Goal: Use online tool/utility: Utilize a website feature to perform a specific function

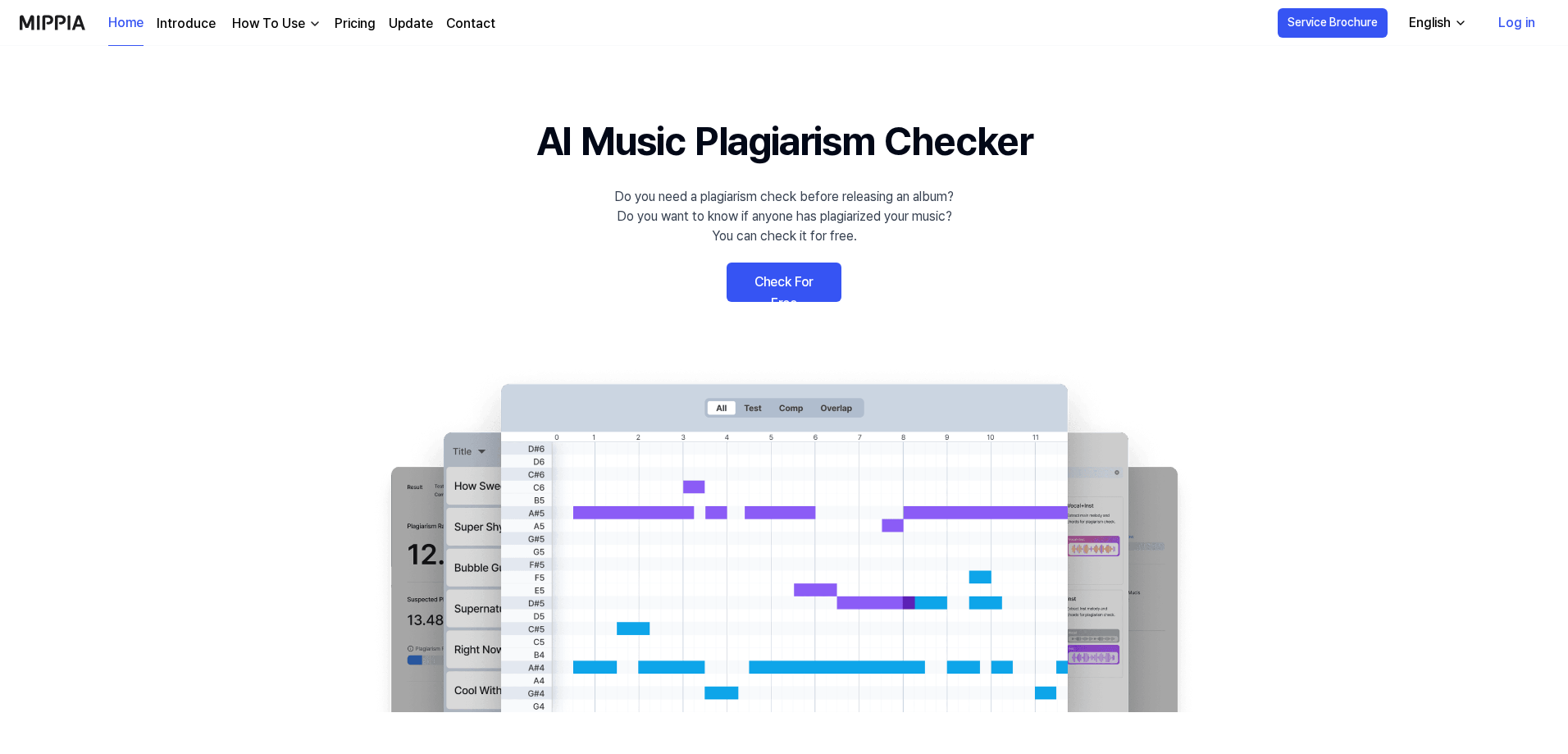
click at [776, 293] on link "Check For Free" at bounding box center [784, 282] width 115 height 40
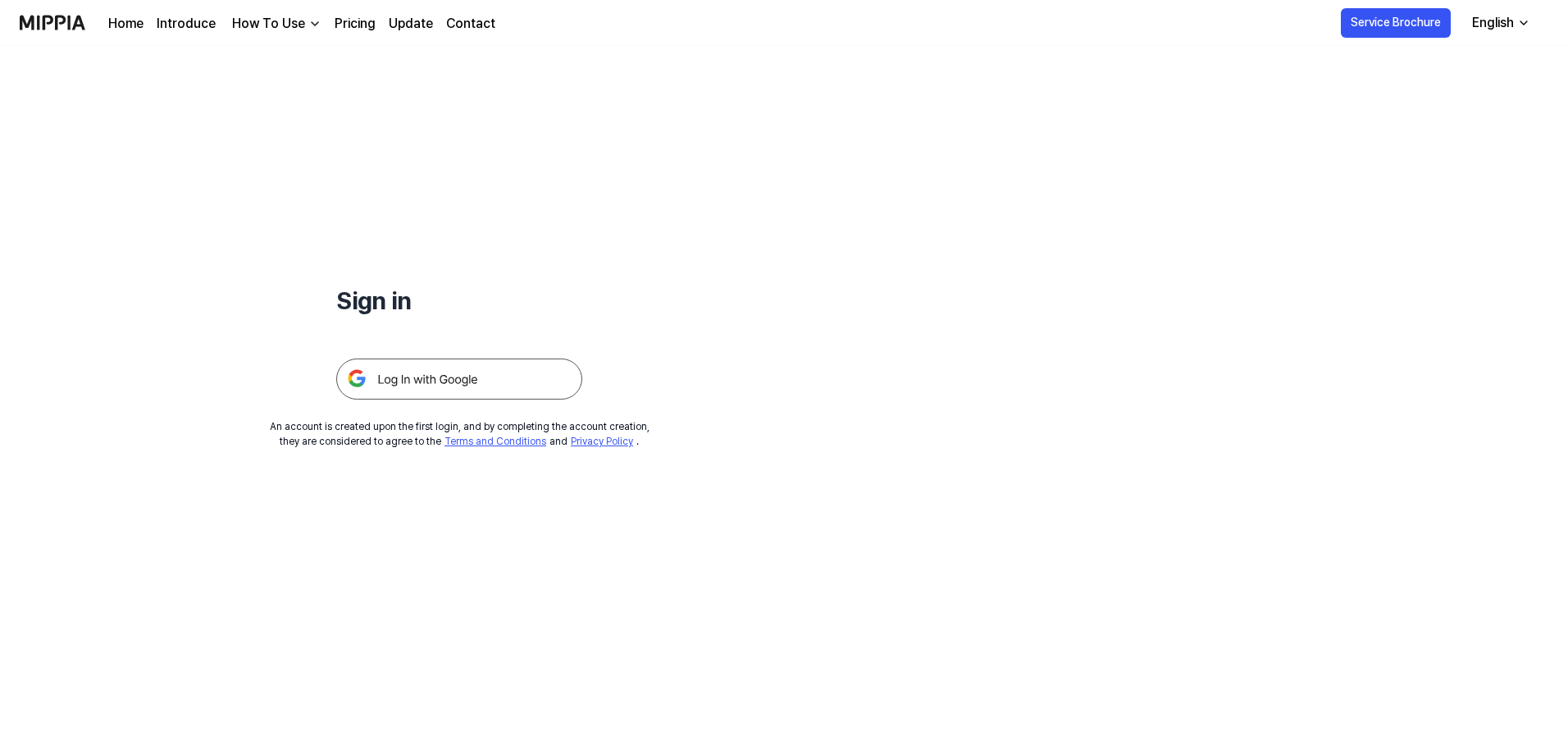
click at [446, 388] on img at bounding box center [460, 378] width 246 height 41
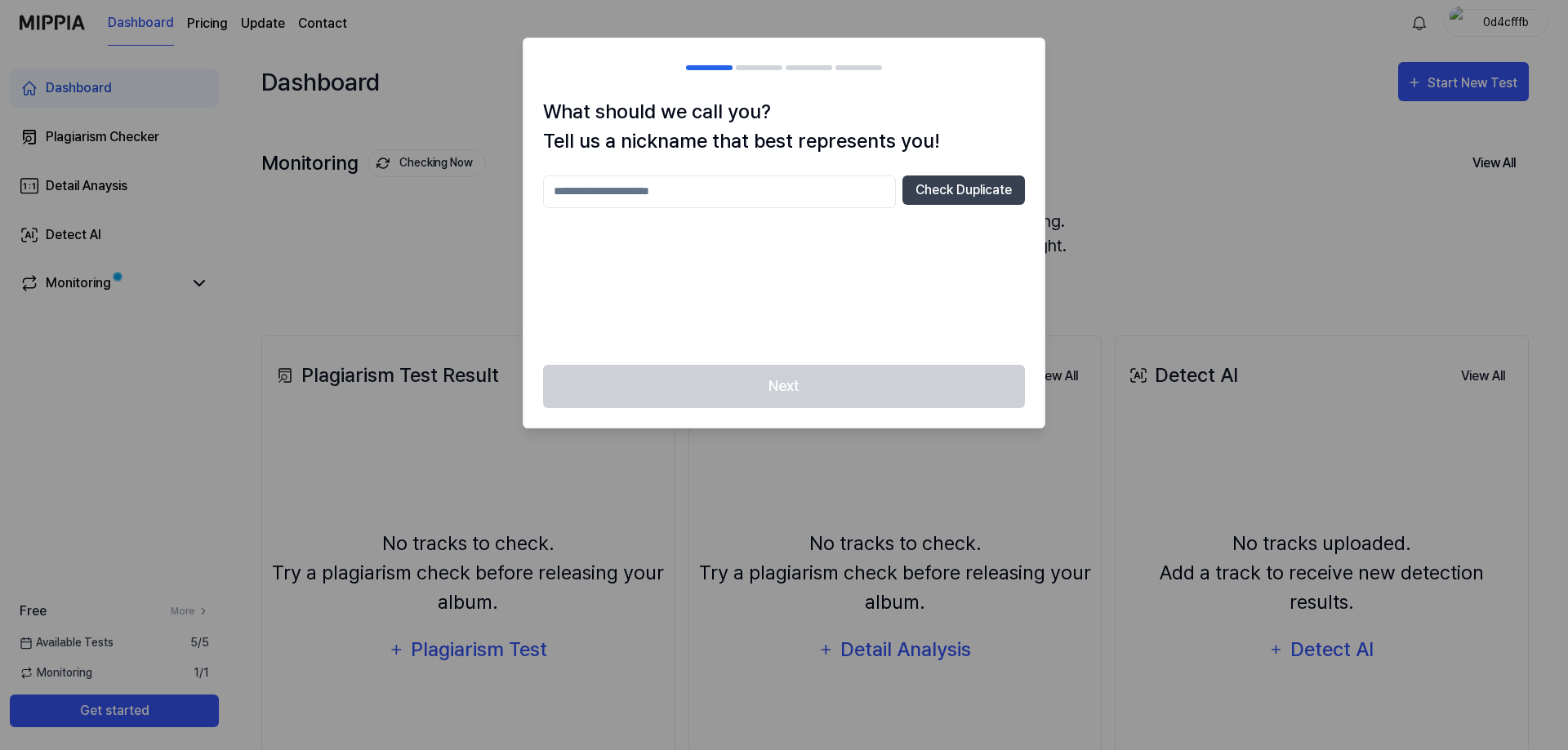
click at [661, 193] on input "text" at bounding box center [719, 192] width 353 height 33
type input "*"
type input "*********"
click at [978, 193] on button "Check Duplicate" at bounding box center [964, 191] width 123 height 30
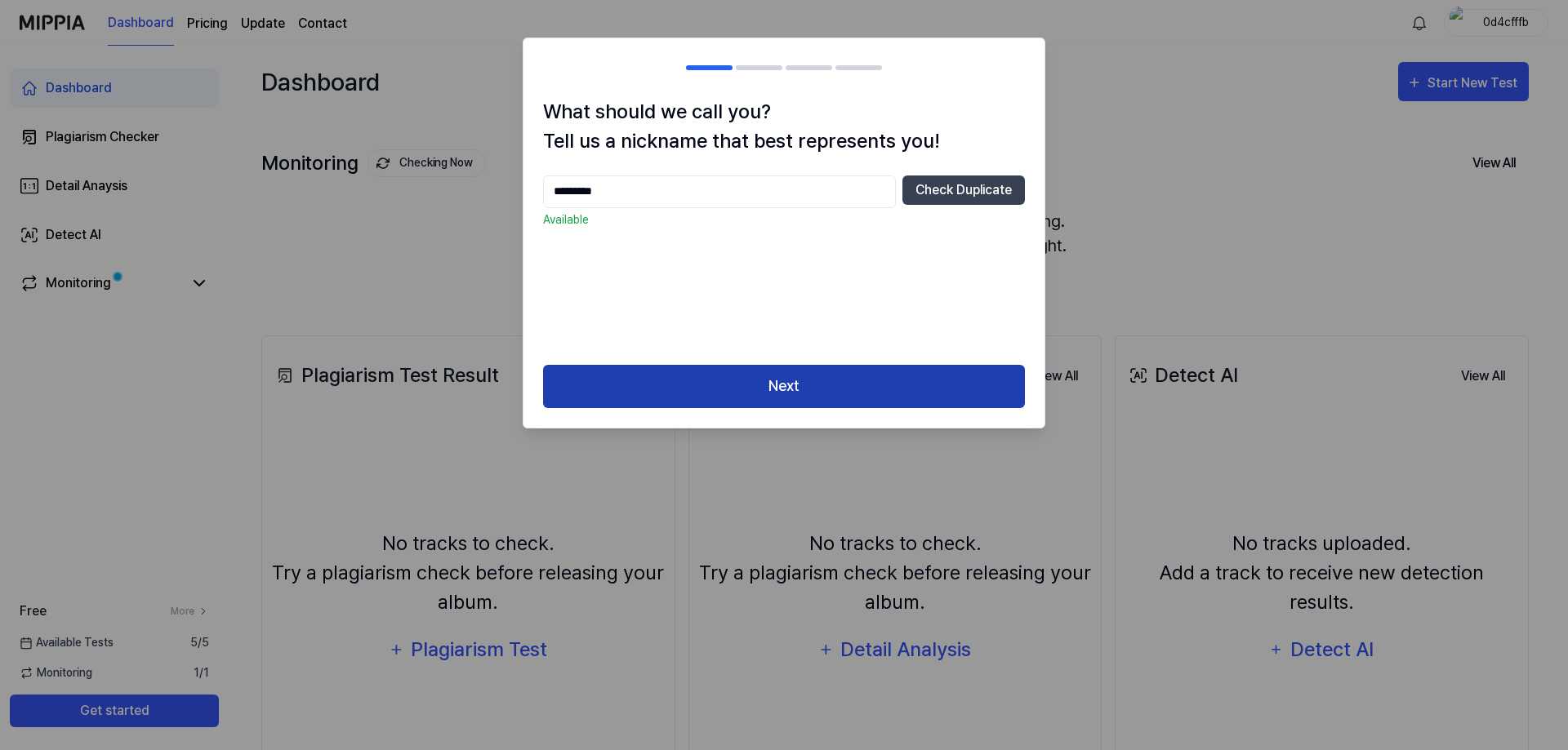
click at [809, 385] on button "Next" at bounding box center [783, 386] width 481 height 43
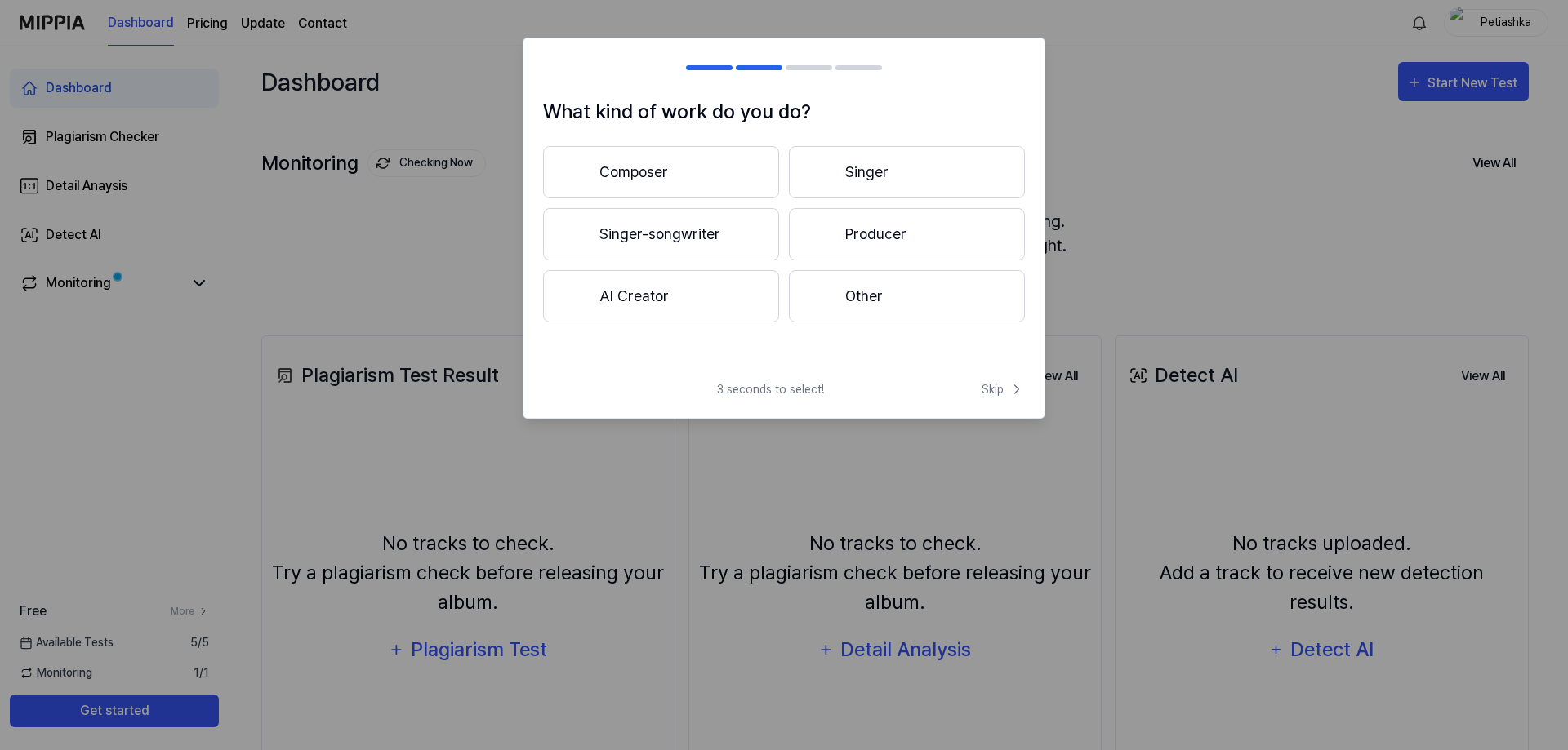
click at [645, 289] on button "AI Creator" at bounding box center [660, 295] width 236 height 52
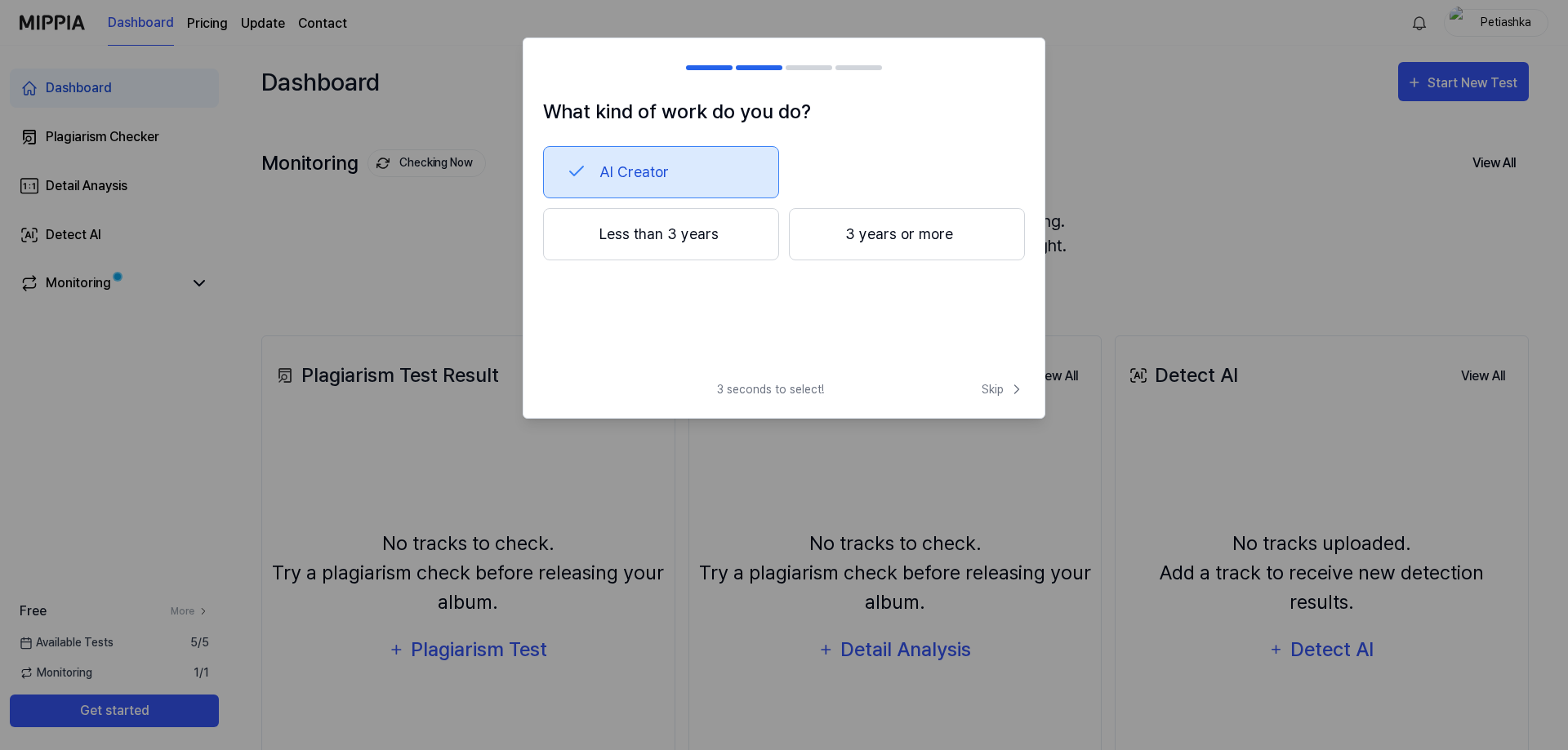
click at [696, 237] on button "Less than 3 years" at bounding box center [660, 234] width 236 height 52
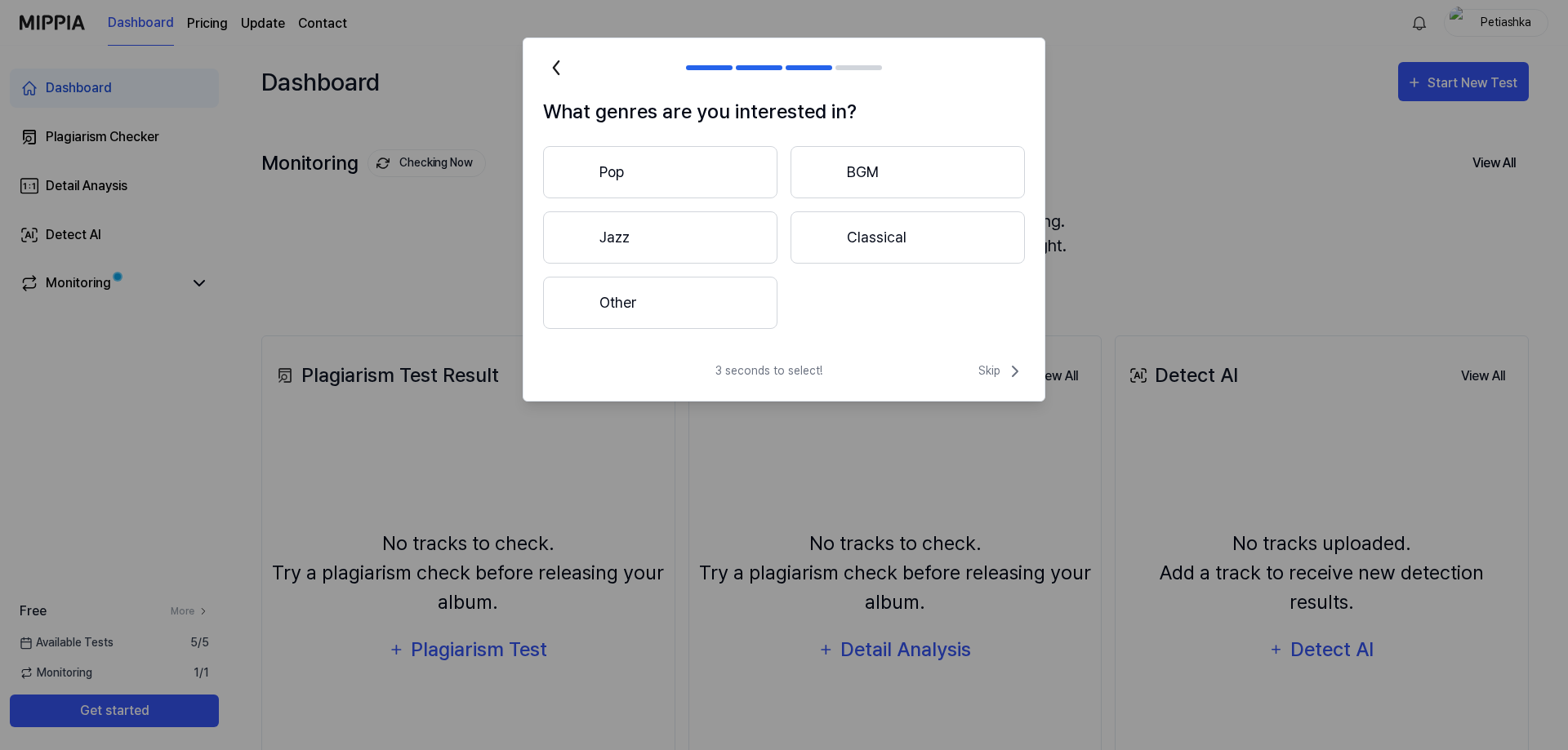
click at [673, 302] on button "Other" at bounding box center [659, 302] width 234 height 52
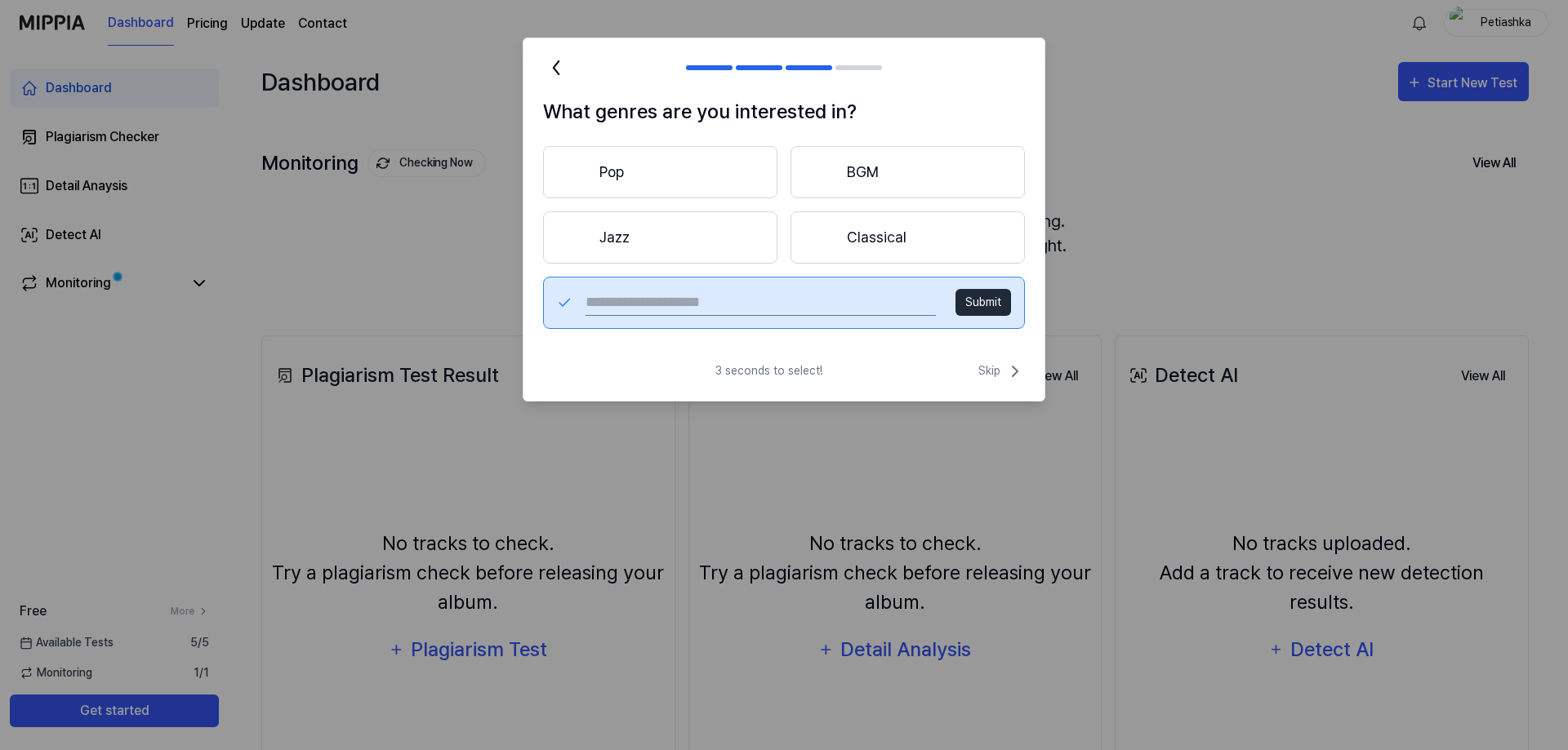
click at [659, 181] on button "Pop" at bounding box center [659, 172] width 234 height 52
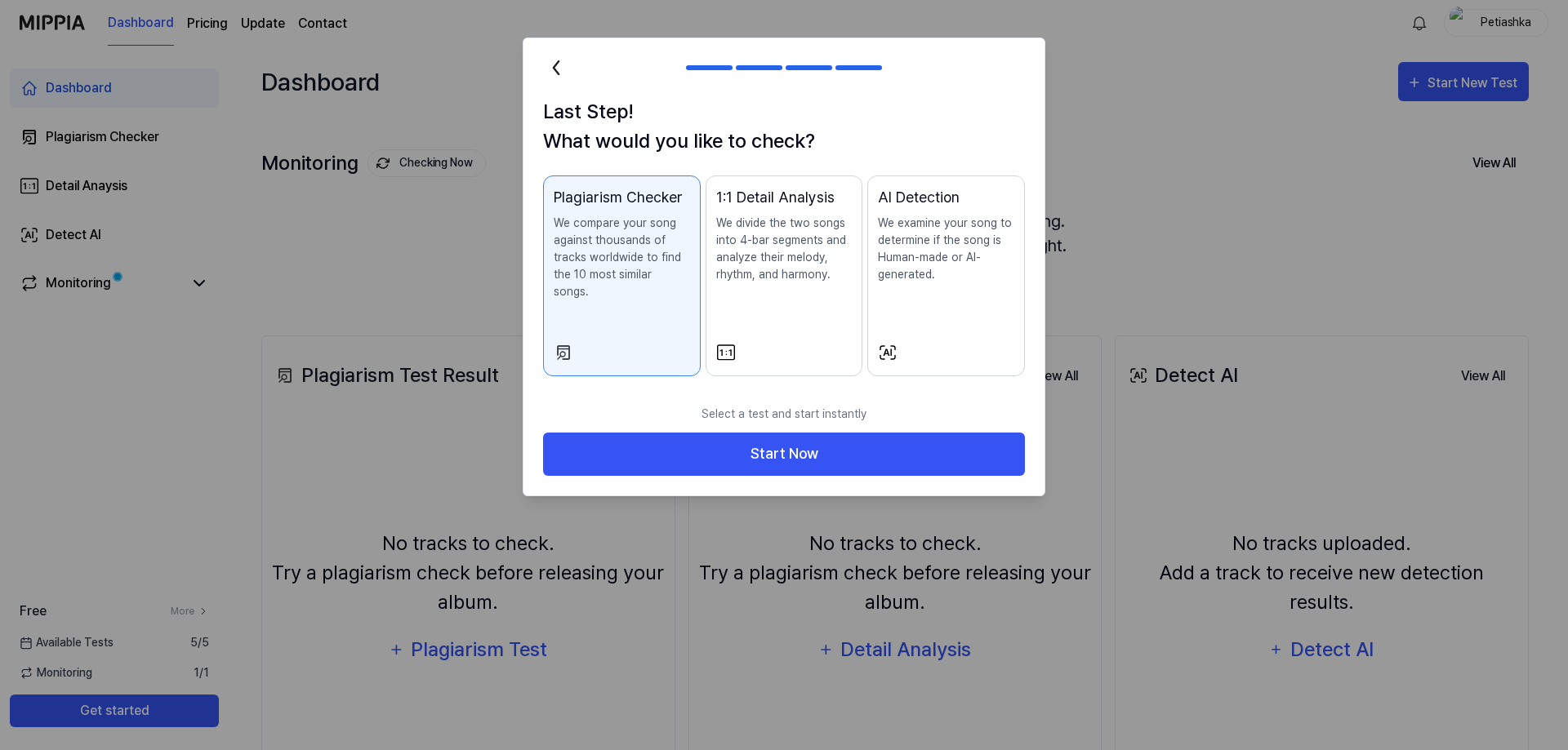
click at [749, 317] on button "1:1 Detail Analysis We divide the two songs into 4-bar segments and analyze the…" at bounding box center [784, 276] width 157 height 201
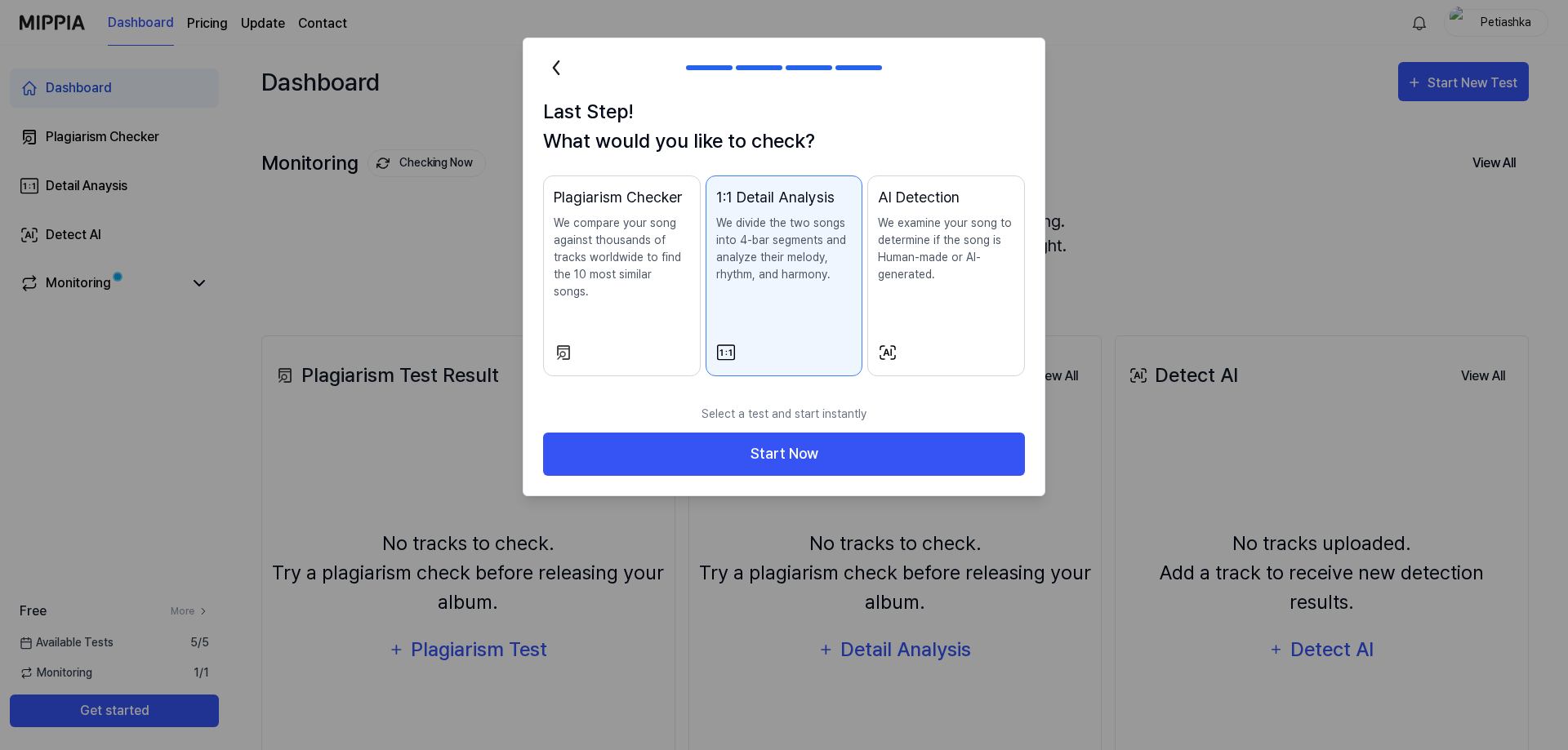
click at [665, 282] on p "We compare your song against thousands of tracks worldwide to find the 10 most …" at bounding box center [622, 257] width 136 height 86
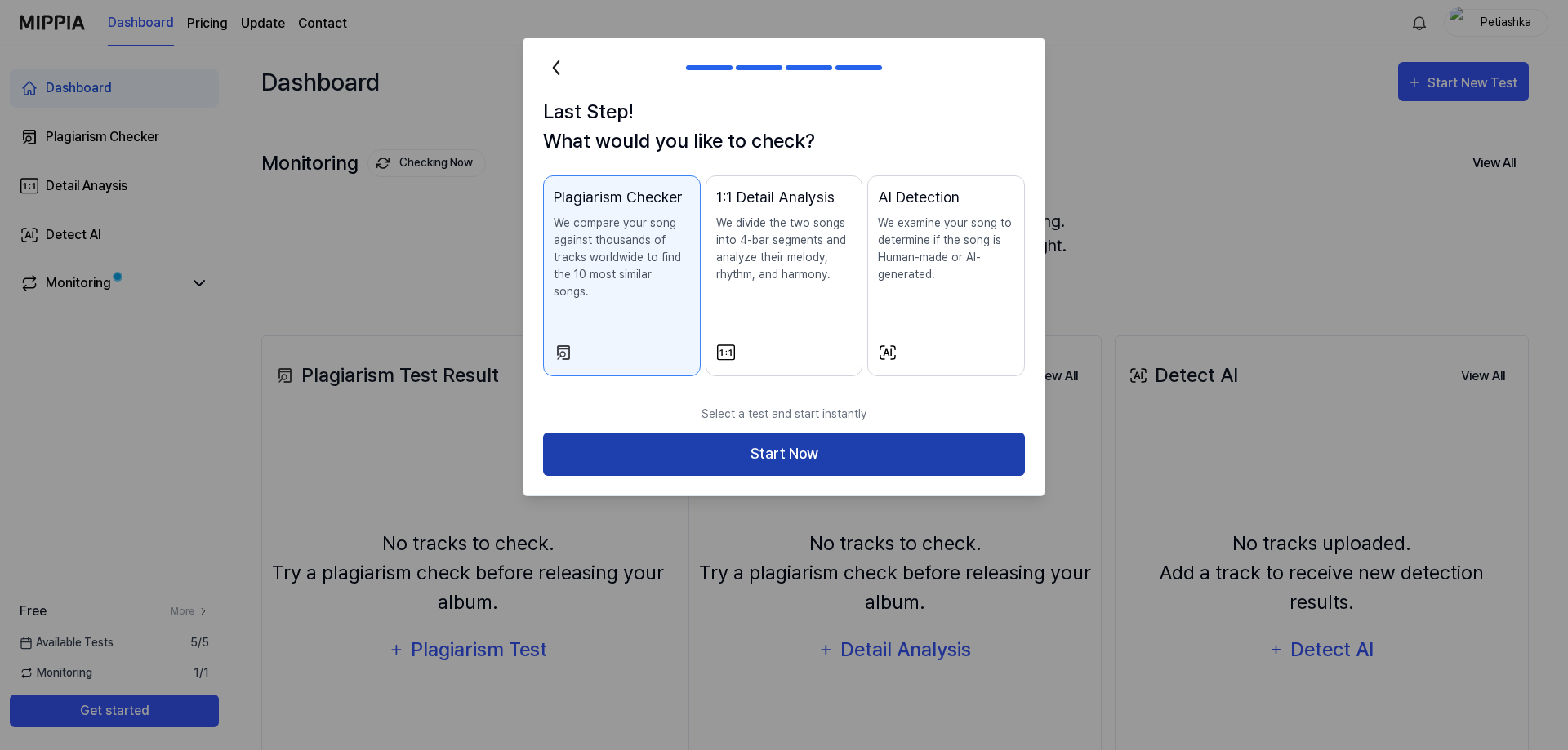
click at [817, 443] on button "Start Now" at bounding box center [783, 455] width 481 height 43
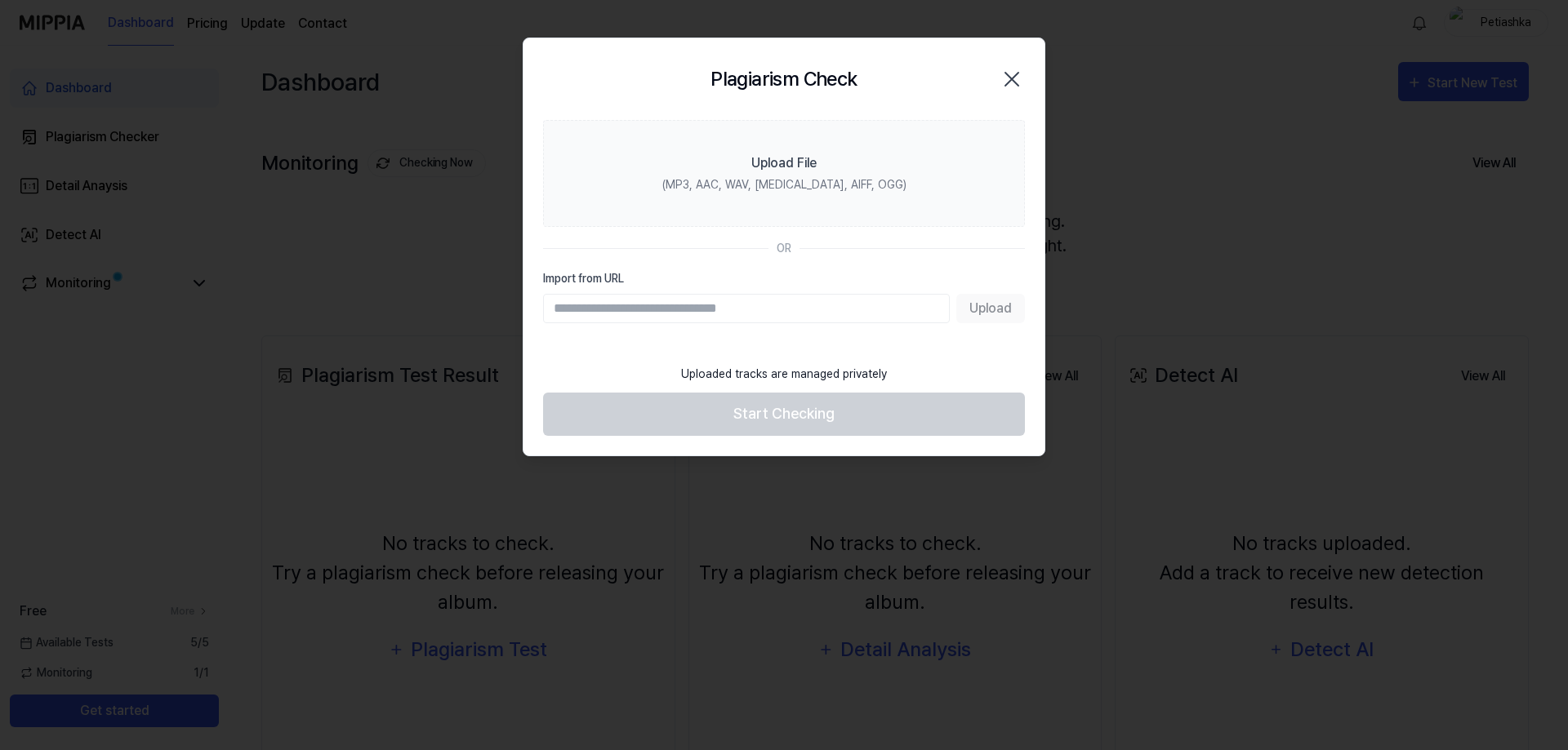
click at [988, 311] on div "Upload" at bounding box center [783, 308] width 481 height 30
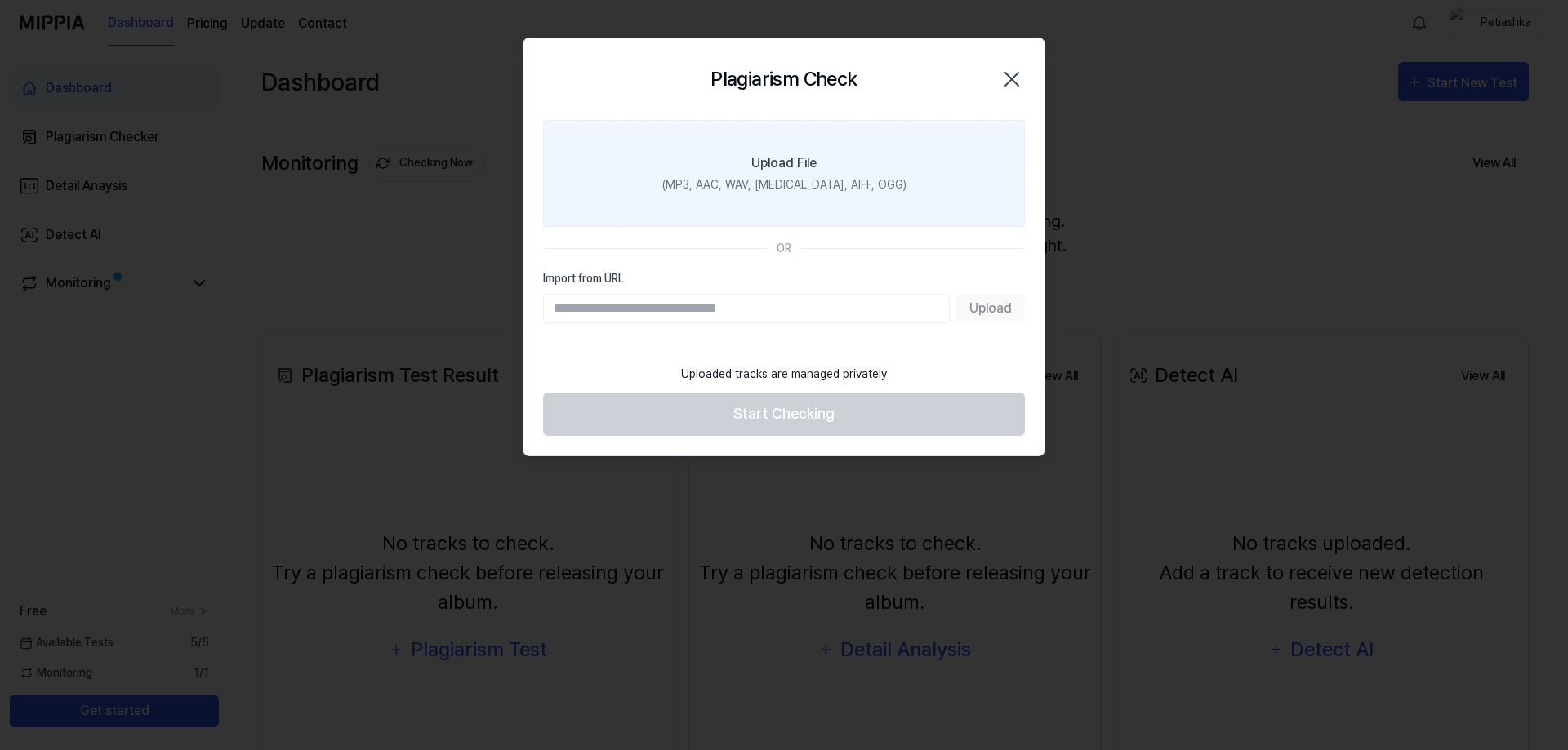
click at [767, 176] on div "(MP3, AAC, WAV, FLAC, AIFF, OGG)" at bounding box center [784, 184] width 244 height 17
click at [0, 0] on input "Upload File (MP3, AAC, WAV, FLAC, AIFF, OGG)" at bounding box center [0, 0] width 0 height 0
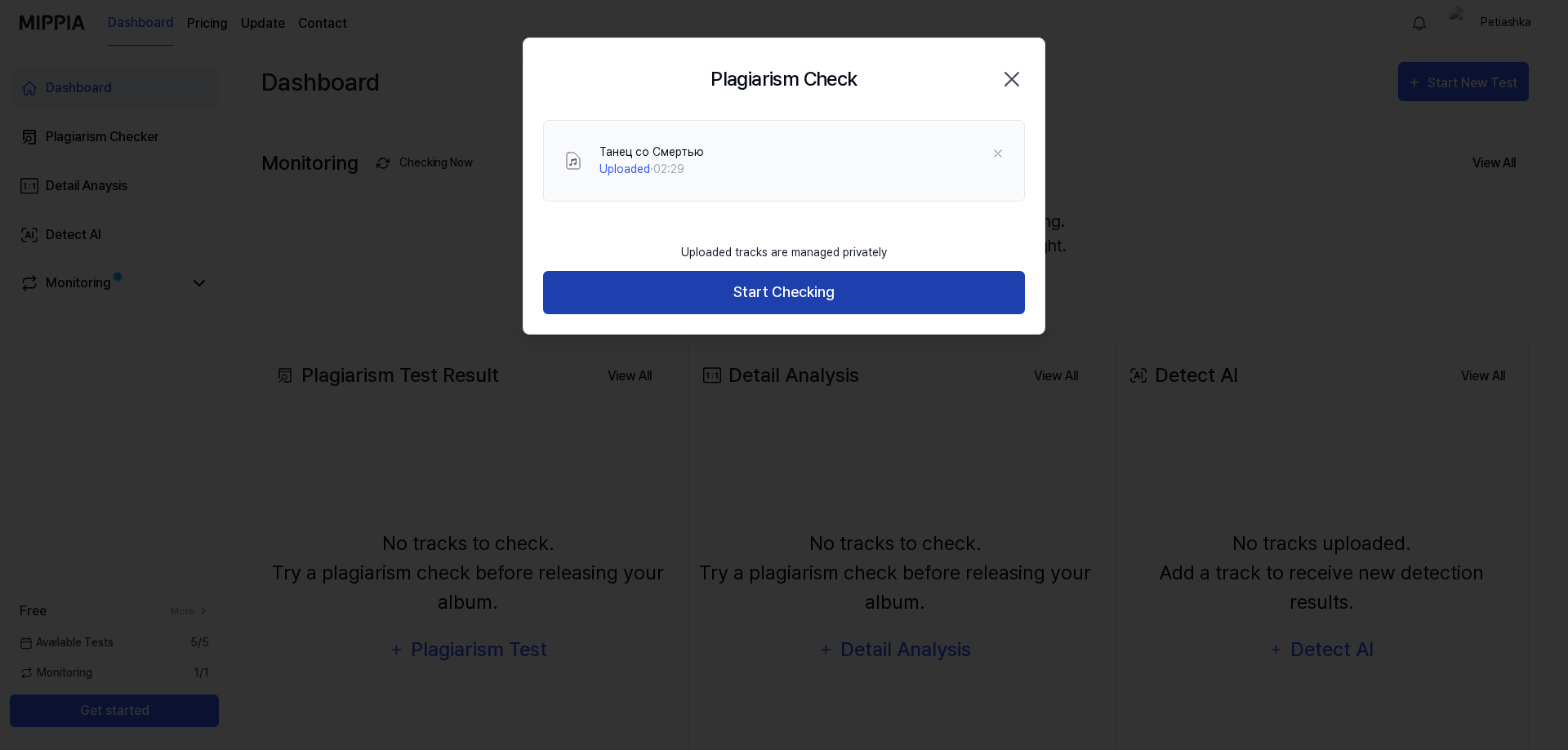
click at [796, 291] on button "Start Checking" at bounding box center [783, 292] width 481 height 43
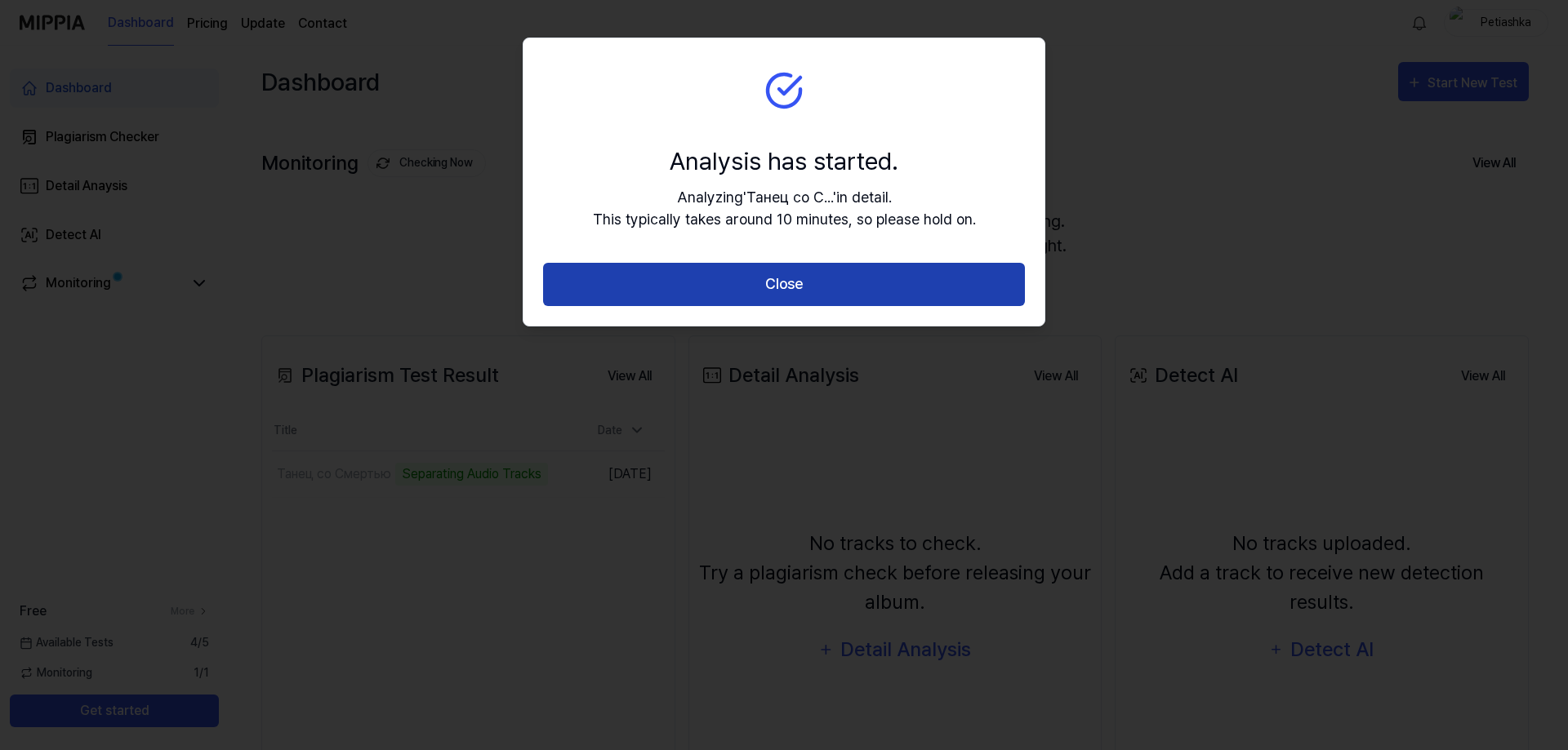
click at [772, 291] on button "Close" at bounding box center [783, 285] width 481 height 43
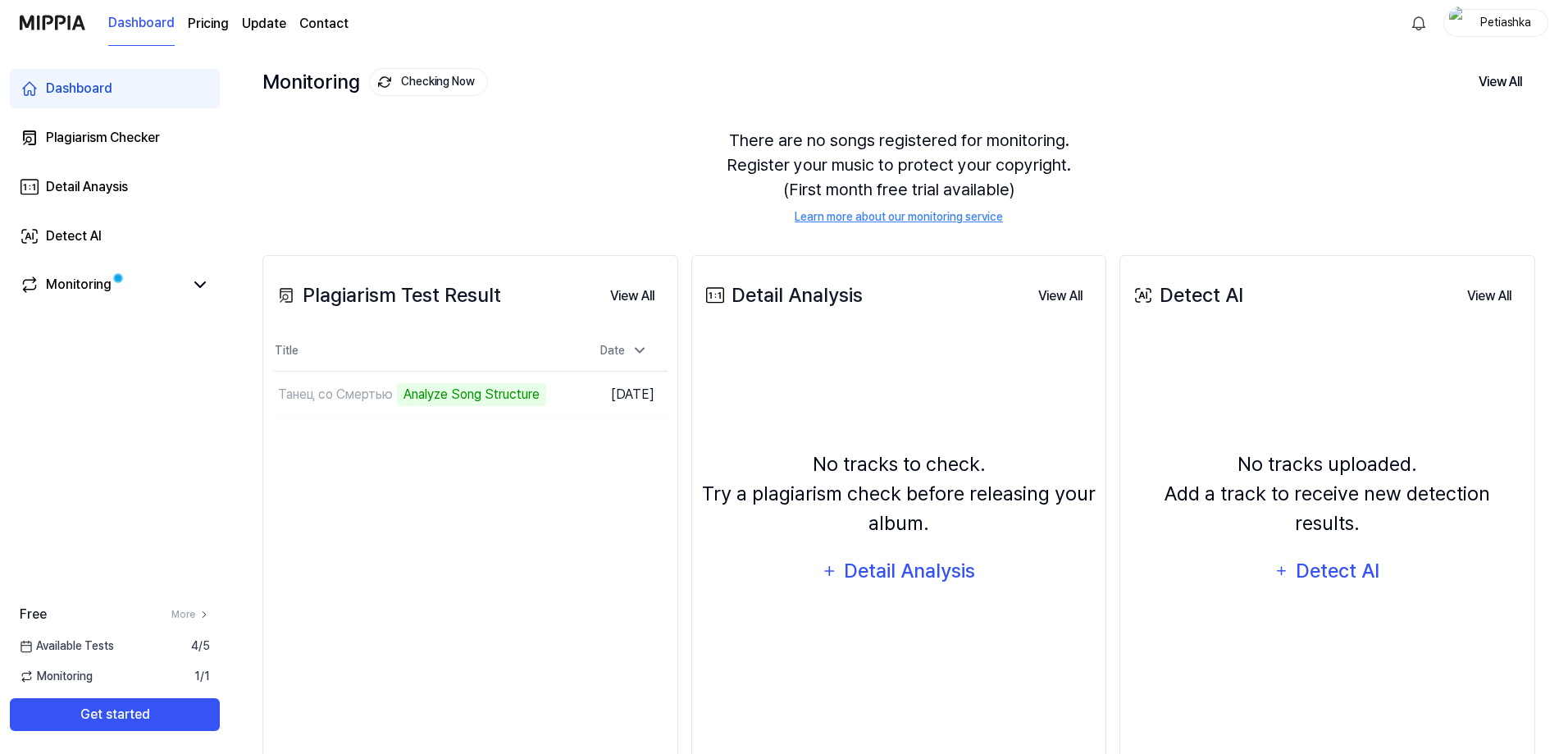
scroll to position [123, 0]
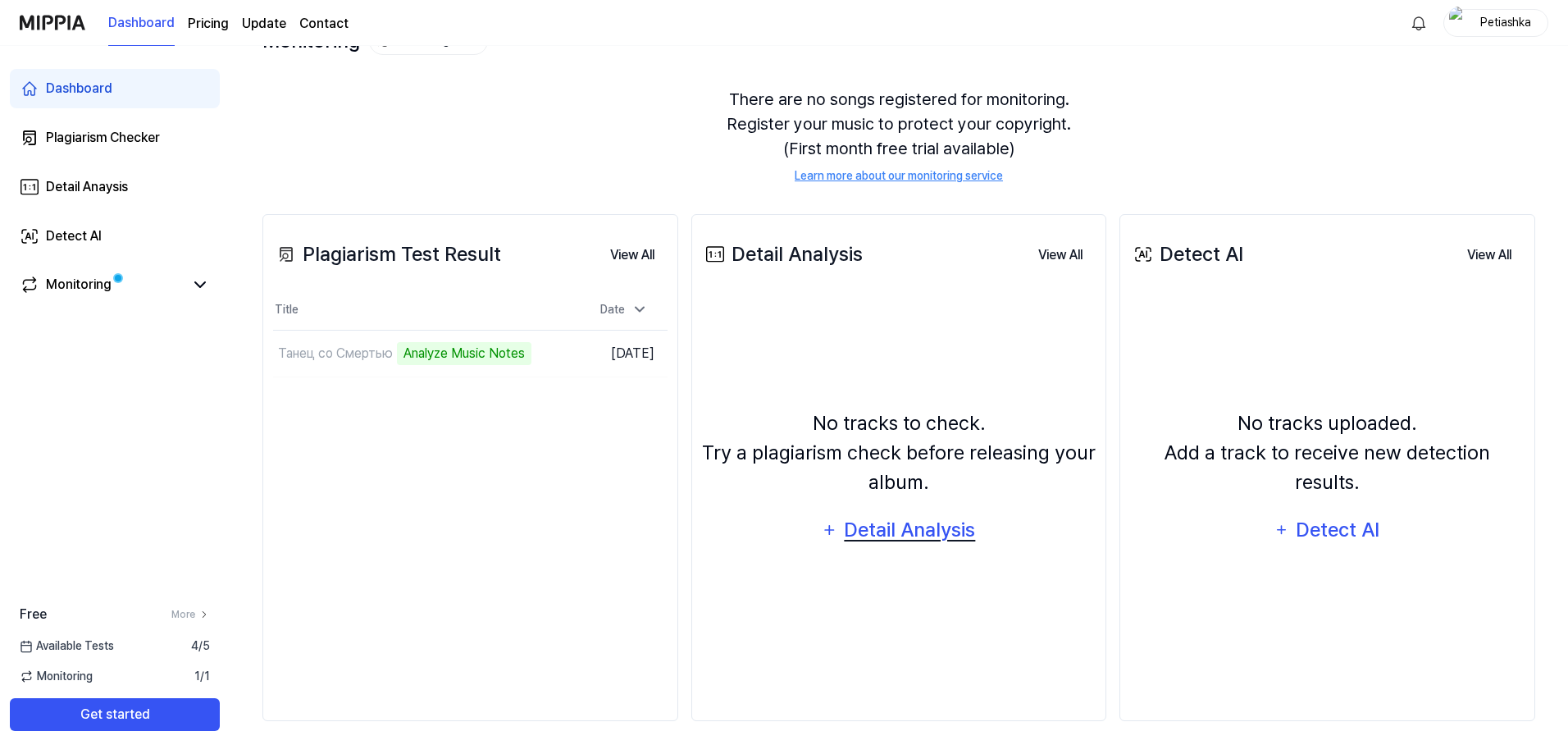
click at [897, 524] on div "Detail Analysis" at bounding box center [910, 529] width 134 height 31
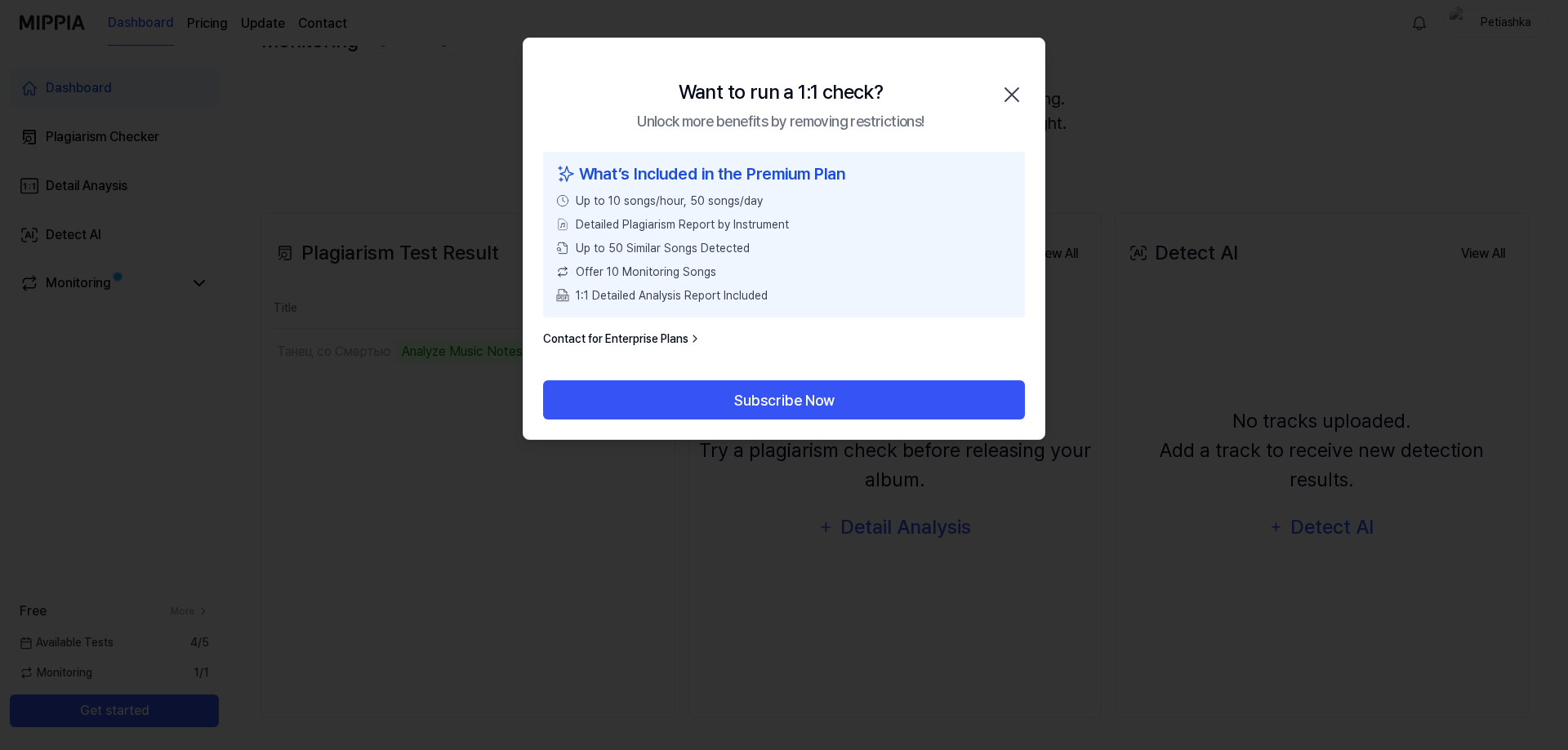
click at [1013, 96] on icon "button" at bounding box center [1011, 95] width 26 height 26
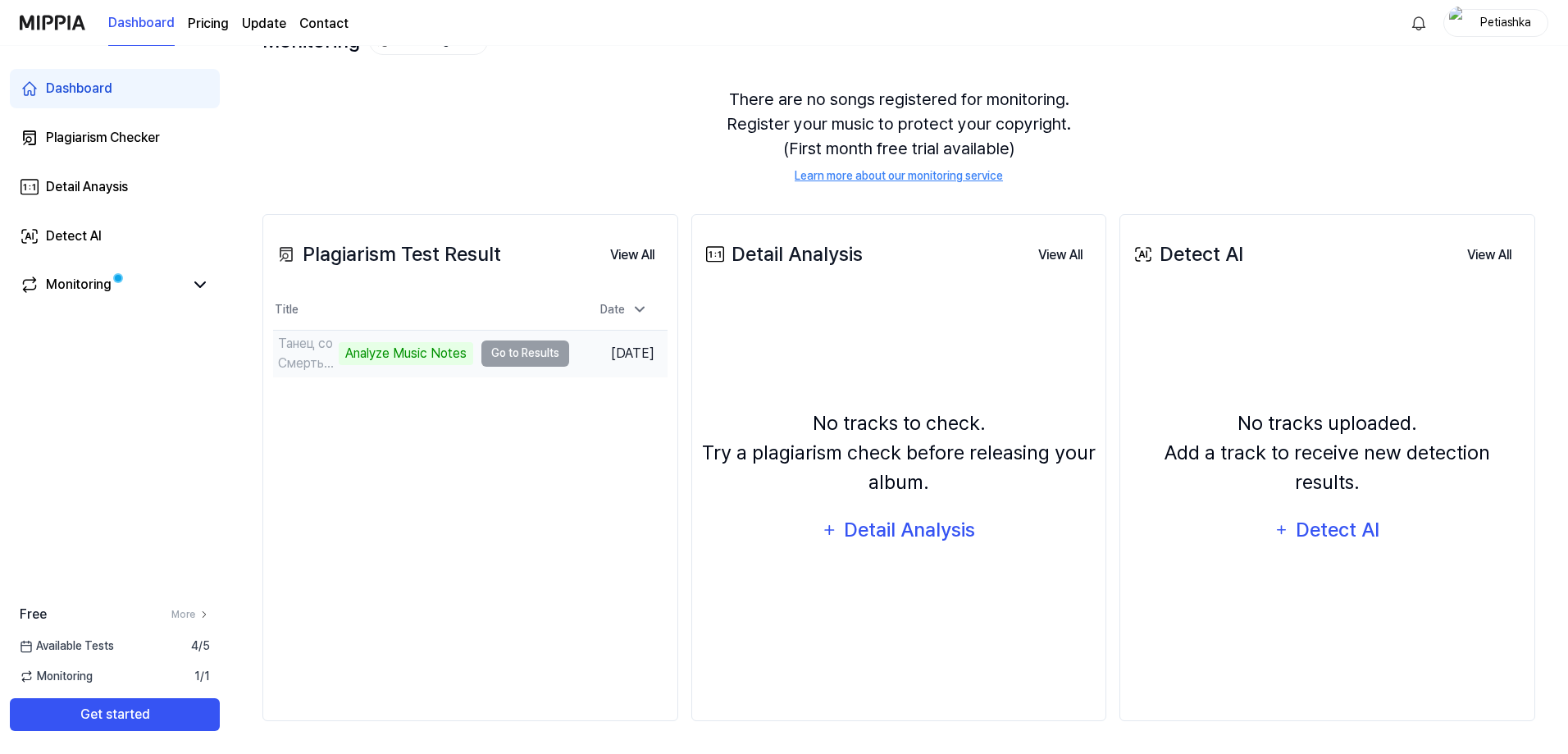
click at [512, 352] on td "Танец со Смертью Analyze Music Notes Go to Results" at bounding box center [421, 354] width 296 height 46
click at [188, 285] on div "Monitoring" at bounding box center [115, 285] width 191 height 20
click at [199, 285] on icon at bounding box center [201, 284] width 10 height 5
click at [496, 352] on td "Танец со Смертью Analyze Music Notes Go to Results" at bounding box center [421, 354] width 296 height 46
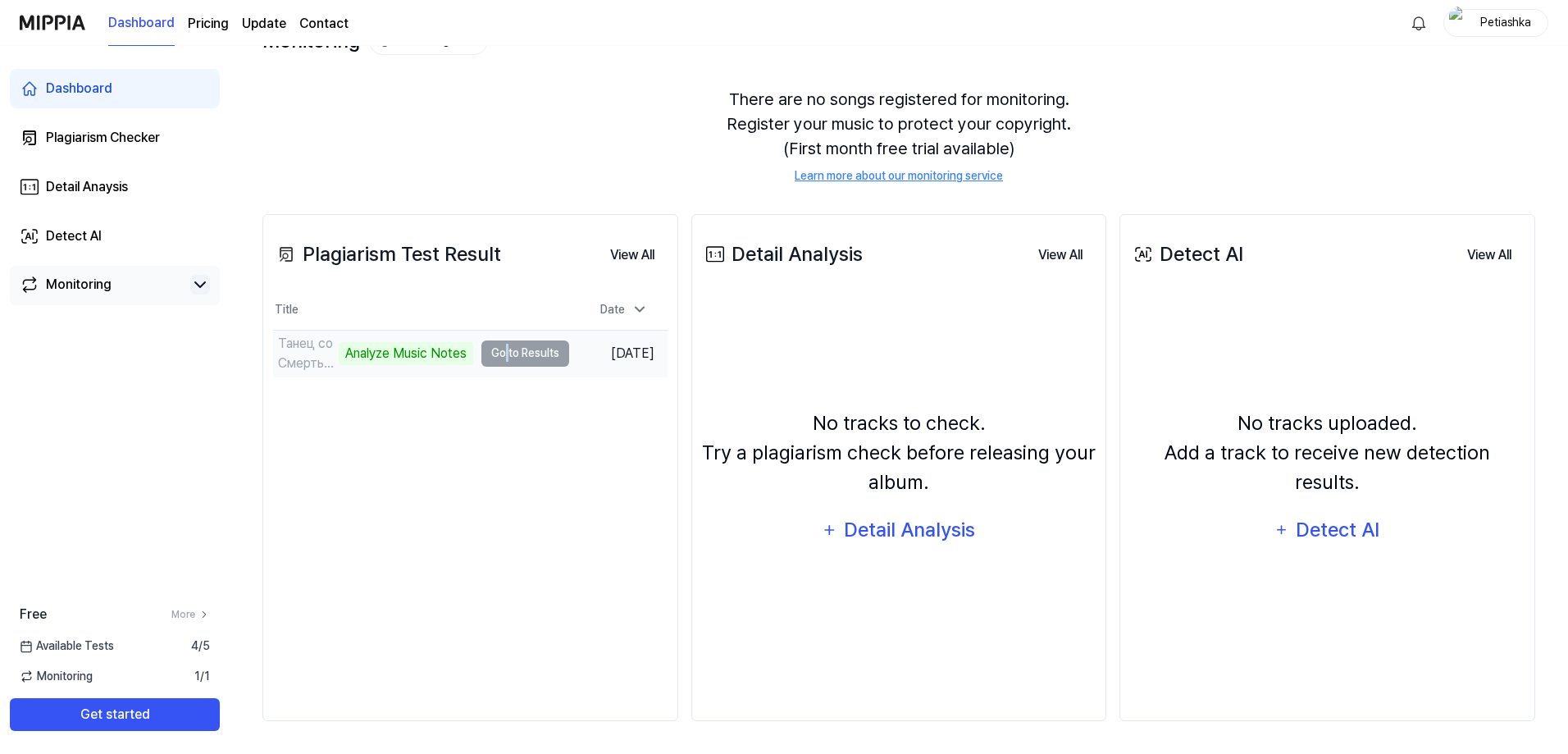
click at [496, 352] on td "Танец со Смертью Analyze Music Notes Go to Results" at bounding box center [421, 354] width 296 height 46
click at [424, 351] on div "Analyze Music Notes" at bounding box center [405, 353] width 134 height 23
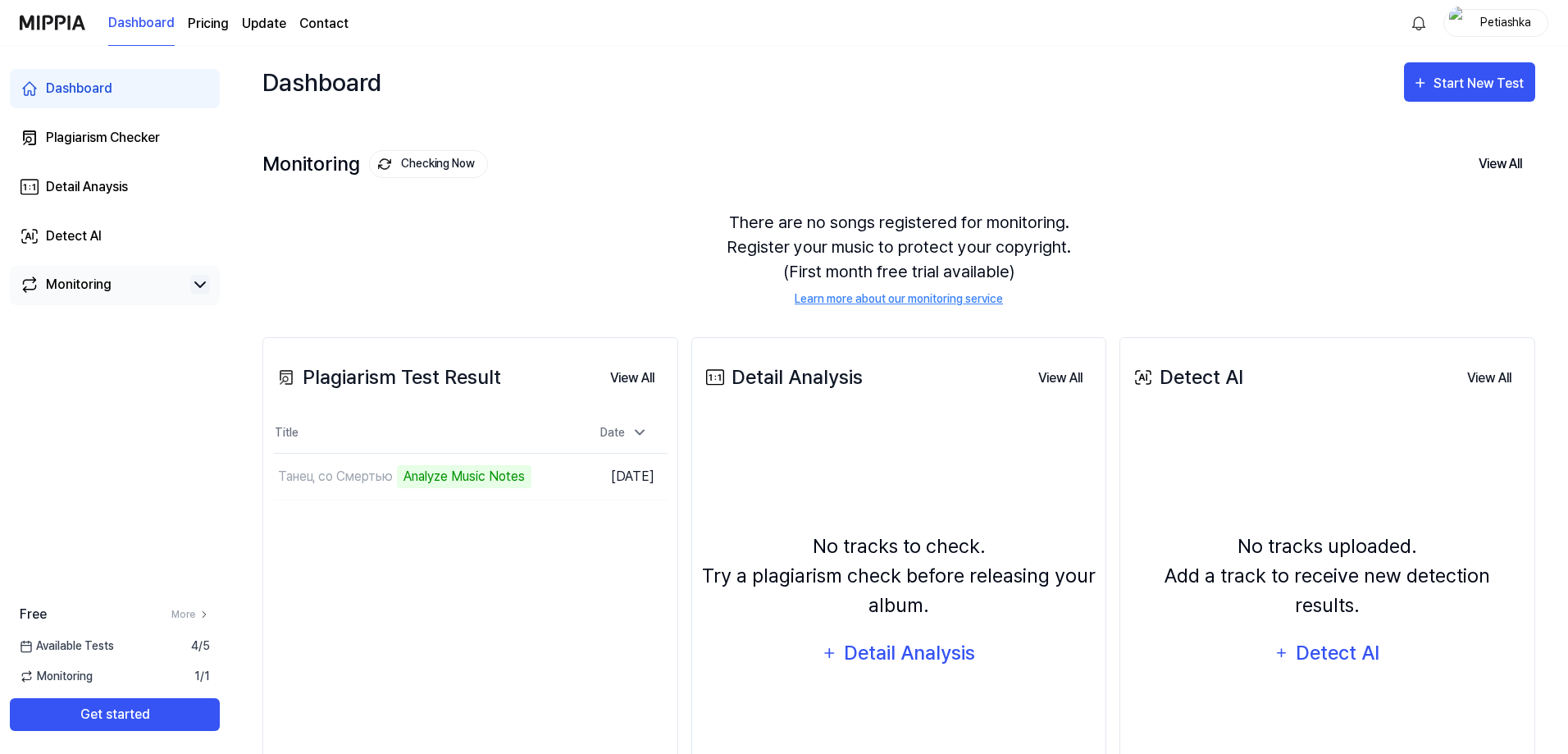
scroll to position [82, 0]
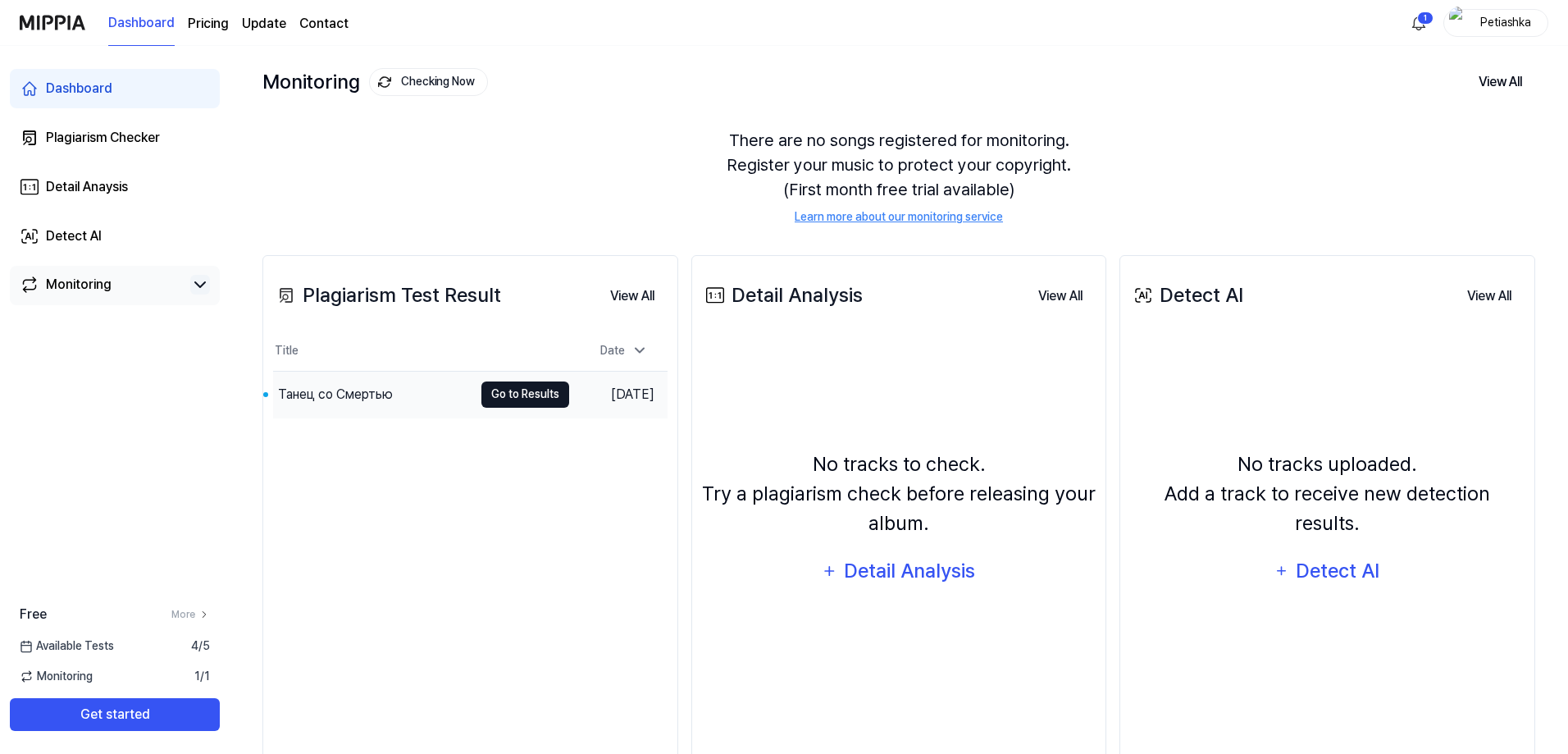
click at [515, 394] on button "Go to Results" at bounding box center [525, 394] width 87 height 26
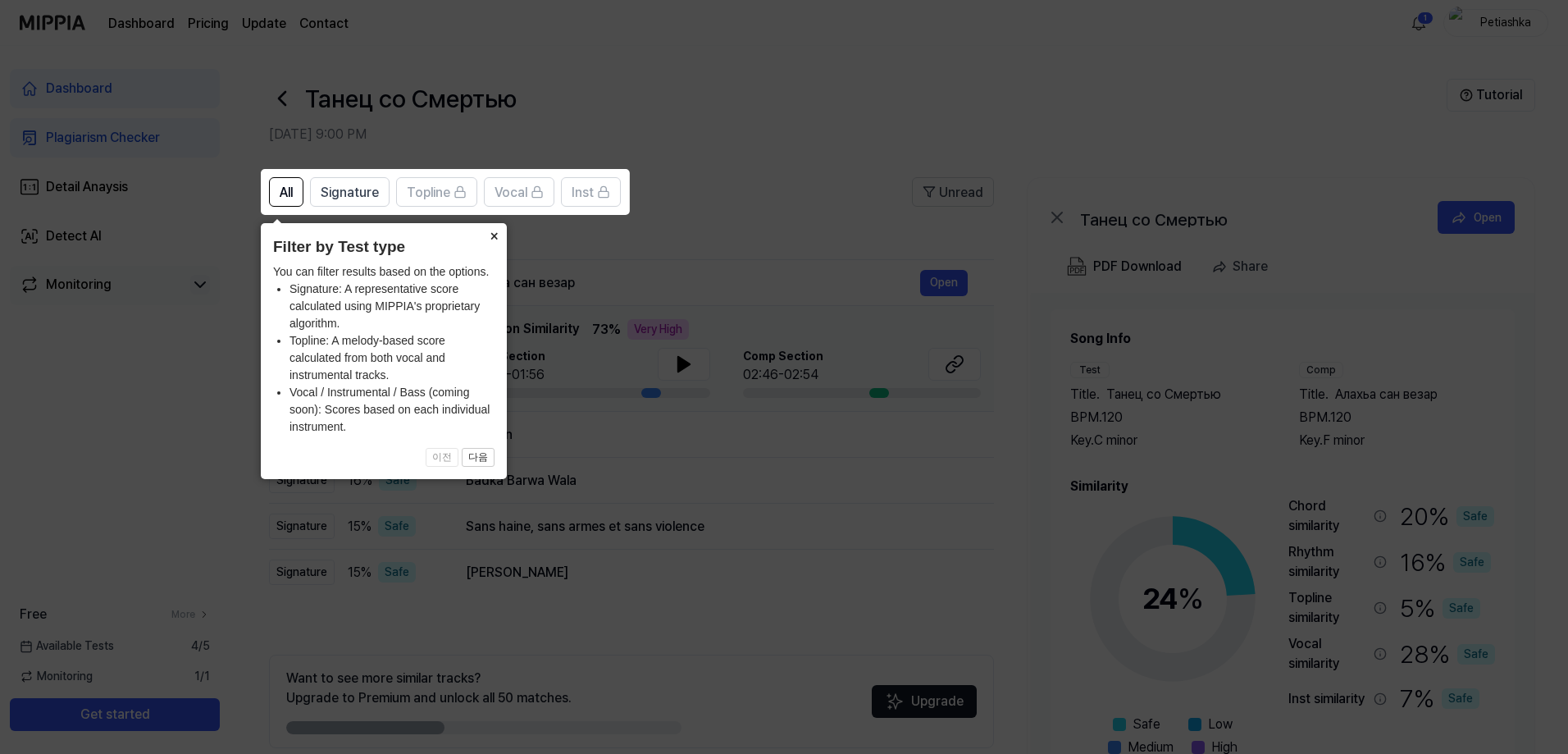
click at [493, 239] on button "×" at bounding box center [494, 234] width 26 height 23
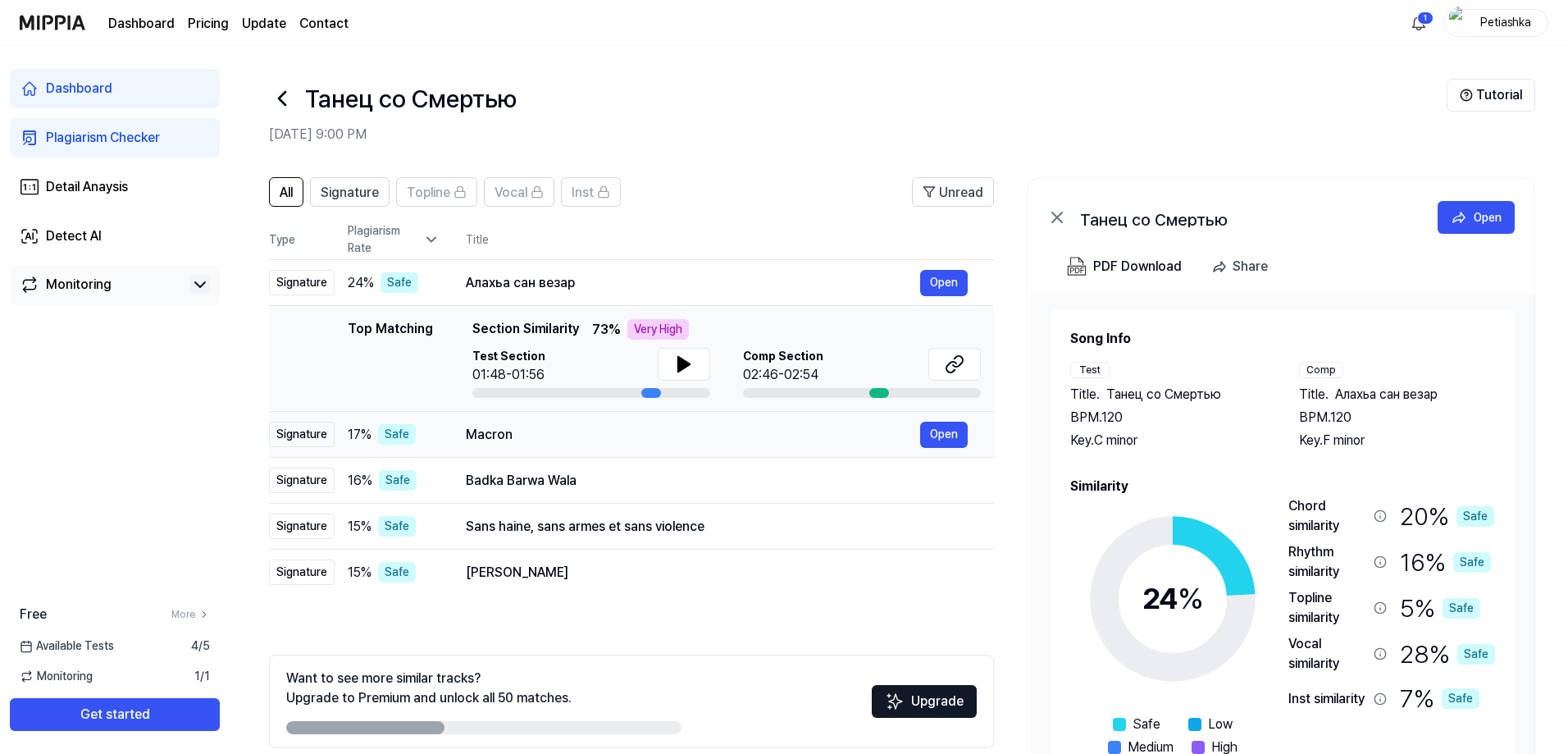
click at [512, 428] on div "Macron" at bounding box center [693, 435] width 455 height 20
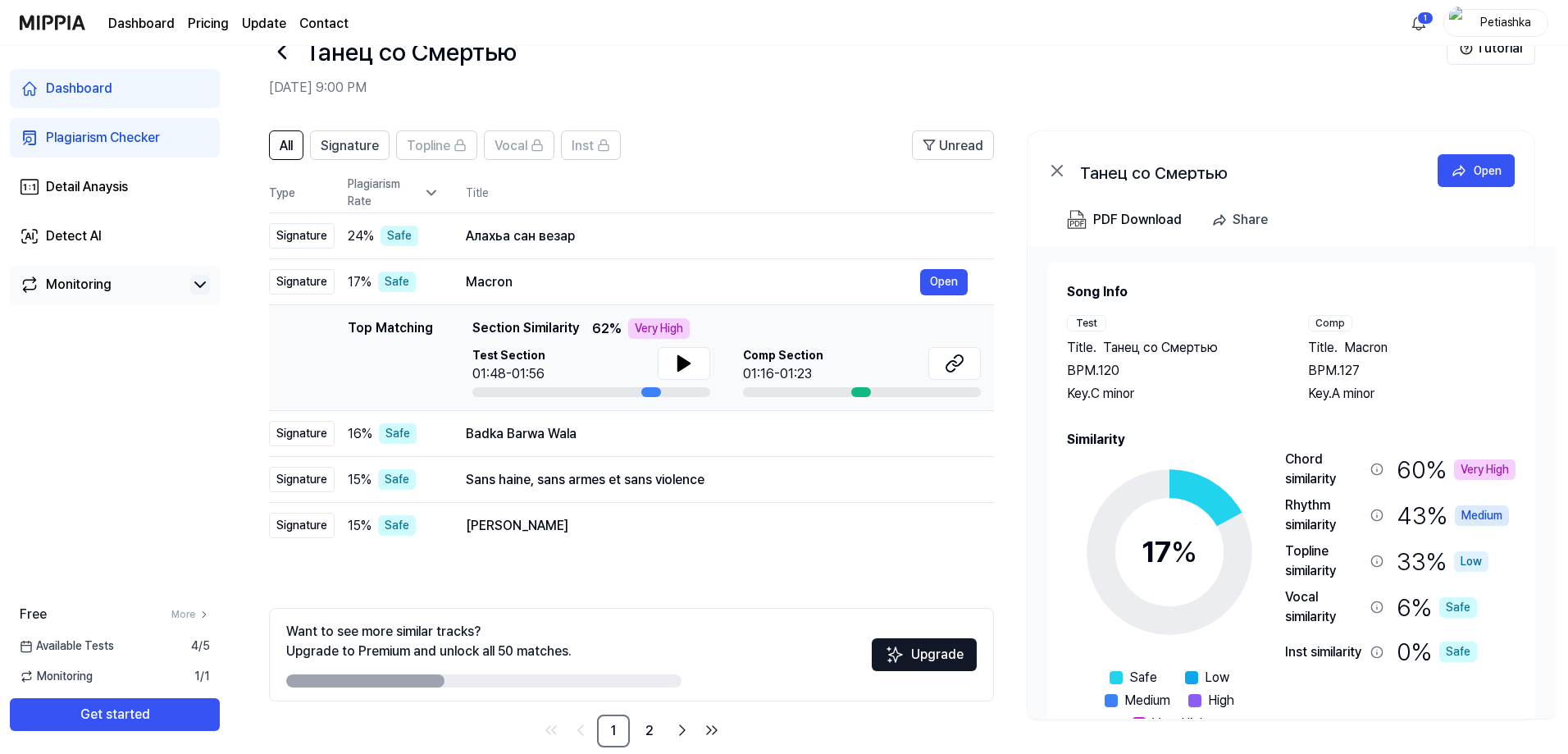
scroll to position [74, 0]
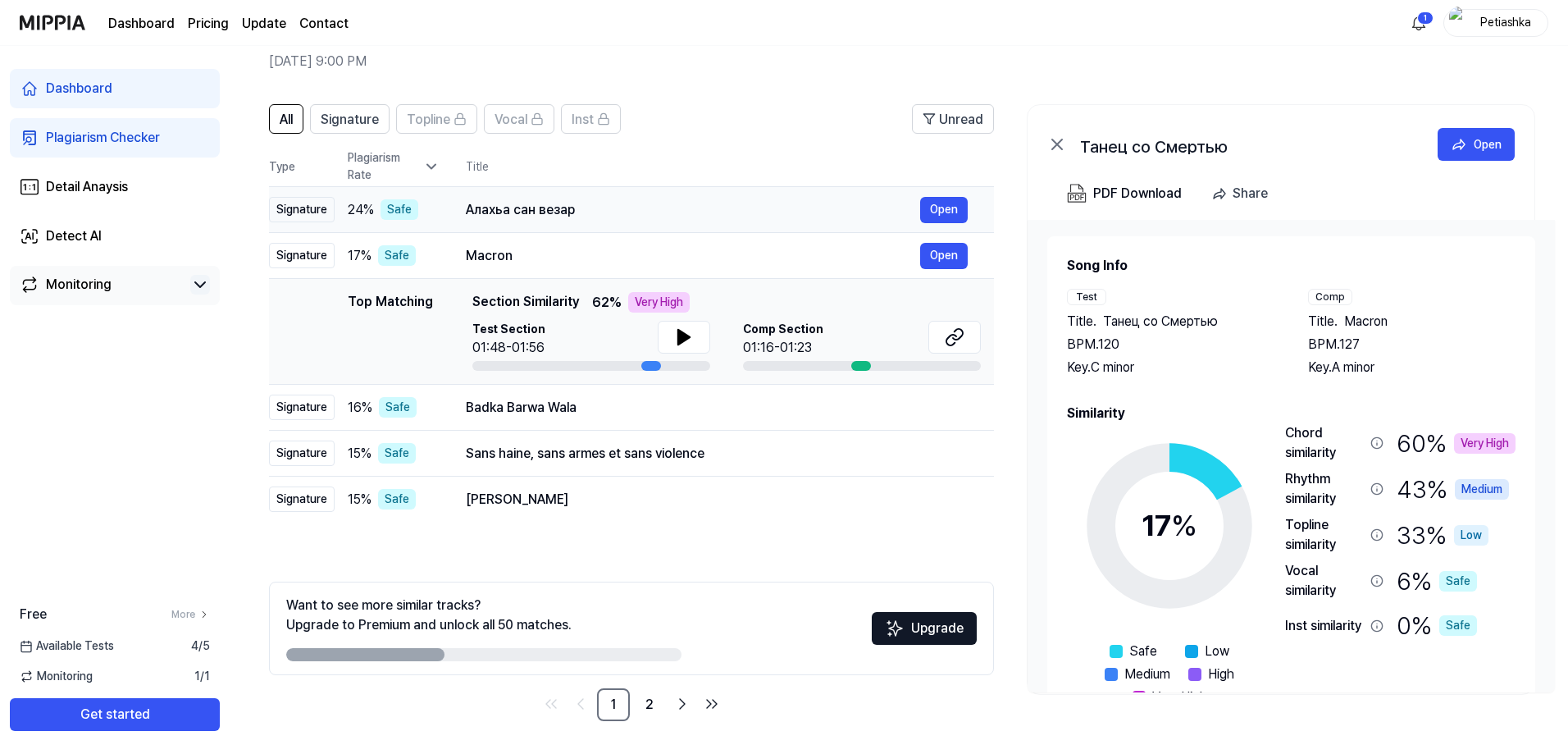
click at [600, 207] on div "Алахьа сан везар" at bounding box center [693, 211] width 455 height 20
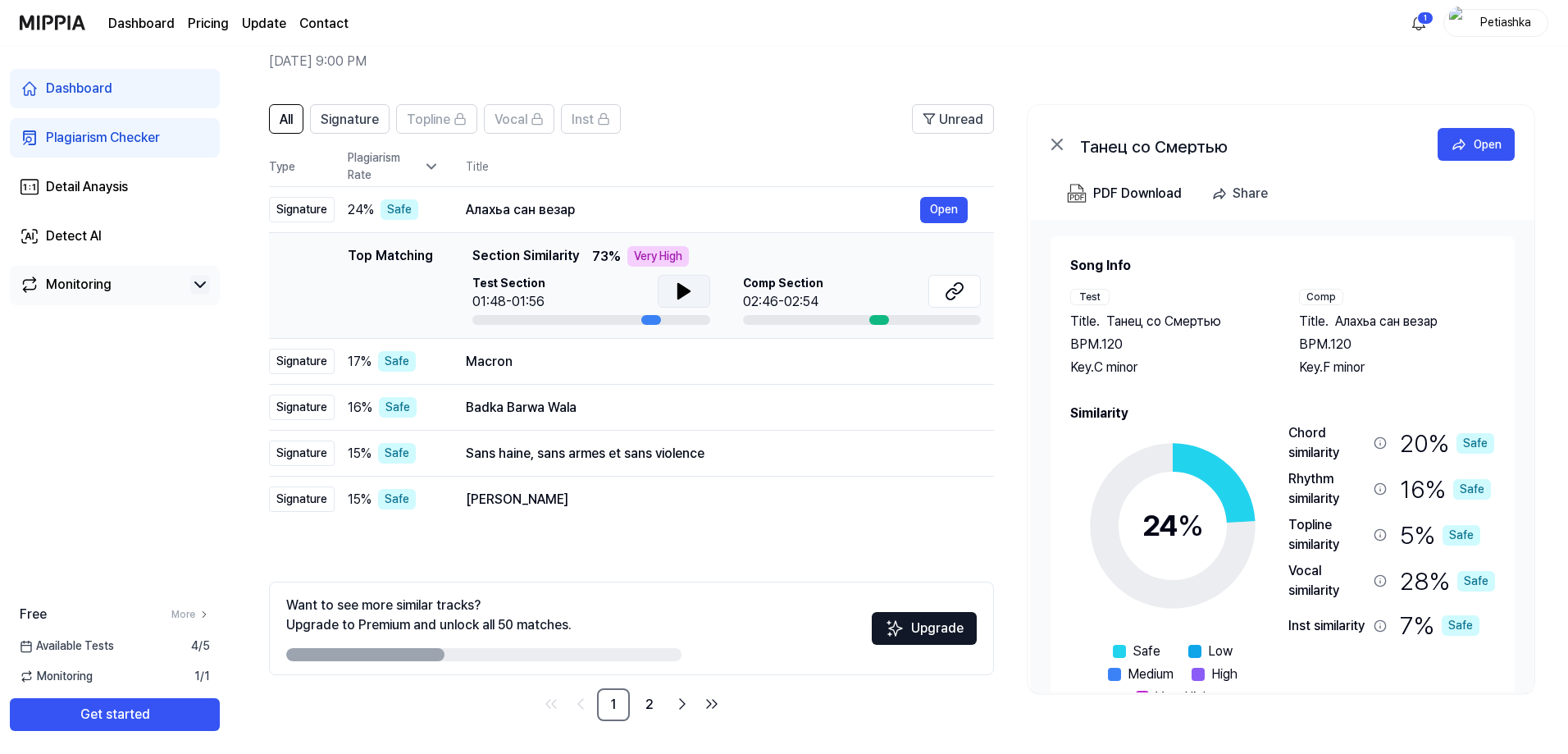
click at [676, 293] on icon at bounding box center [684, 291] width 20 height 20
click at [947, 212] on button "Open" at bounding box center [944, 210] width 48 height 26
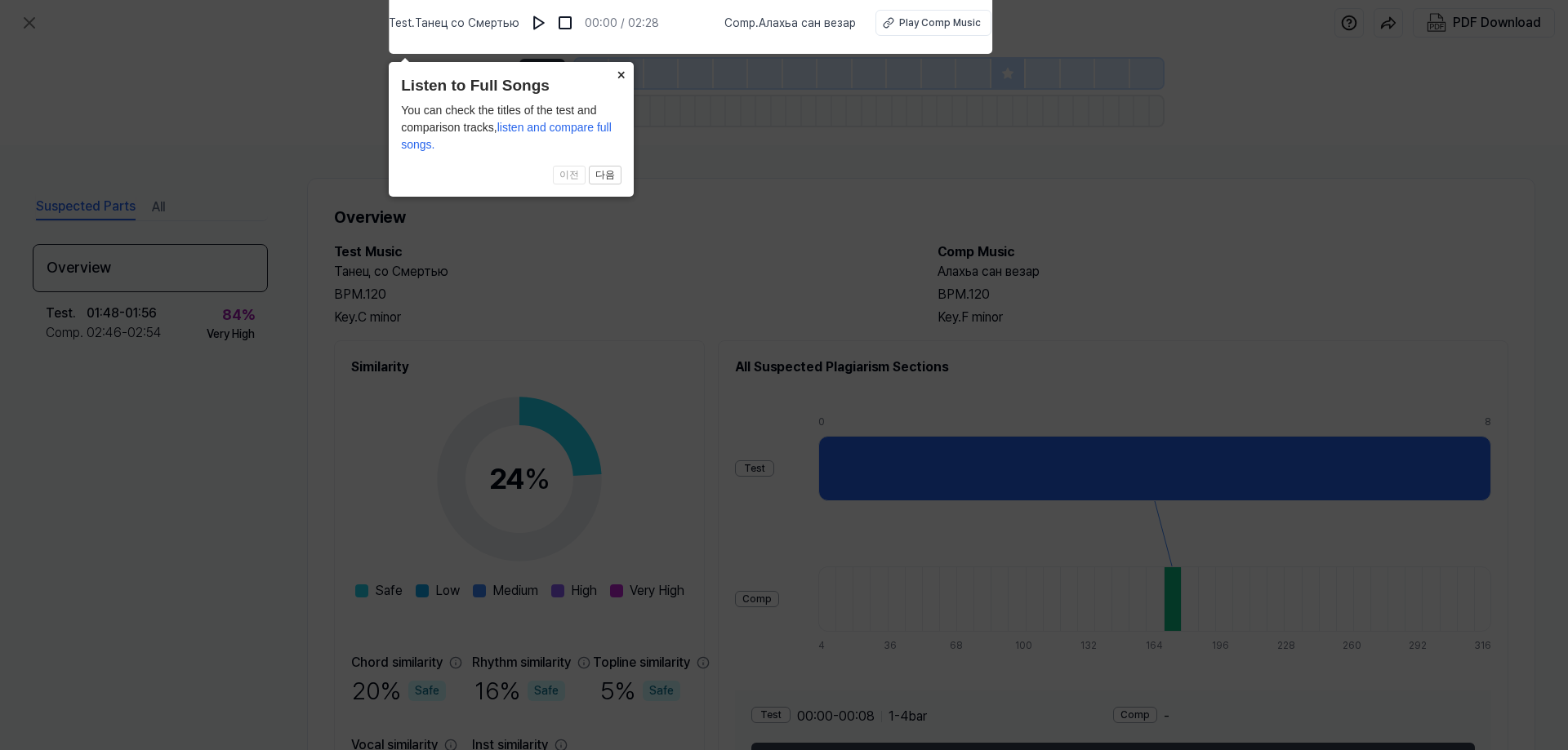
click at [623, 70] on button "×" at bounding box center [620, 73] width 26 height 23
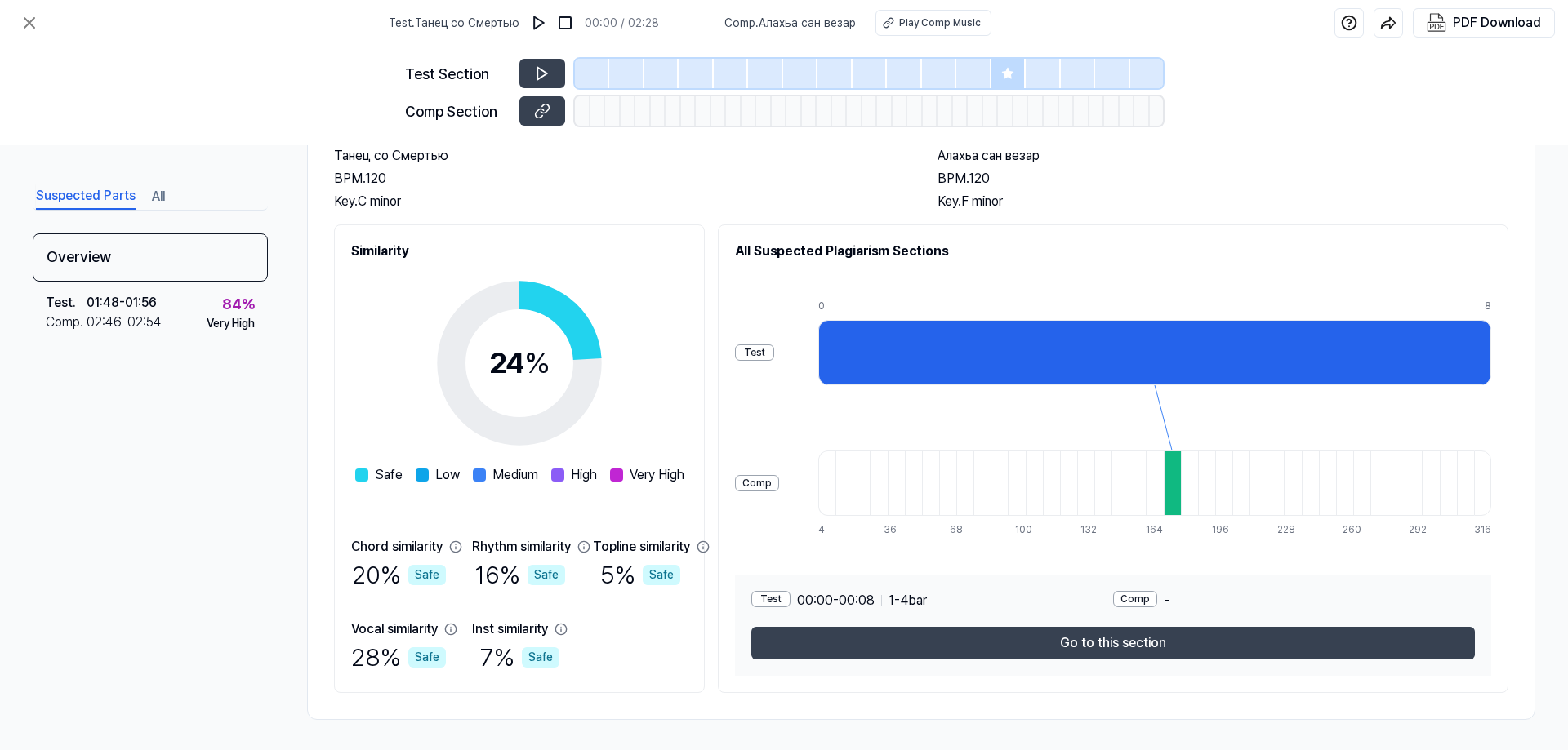
scroll to position [119, 0]
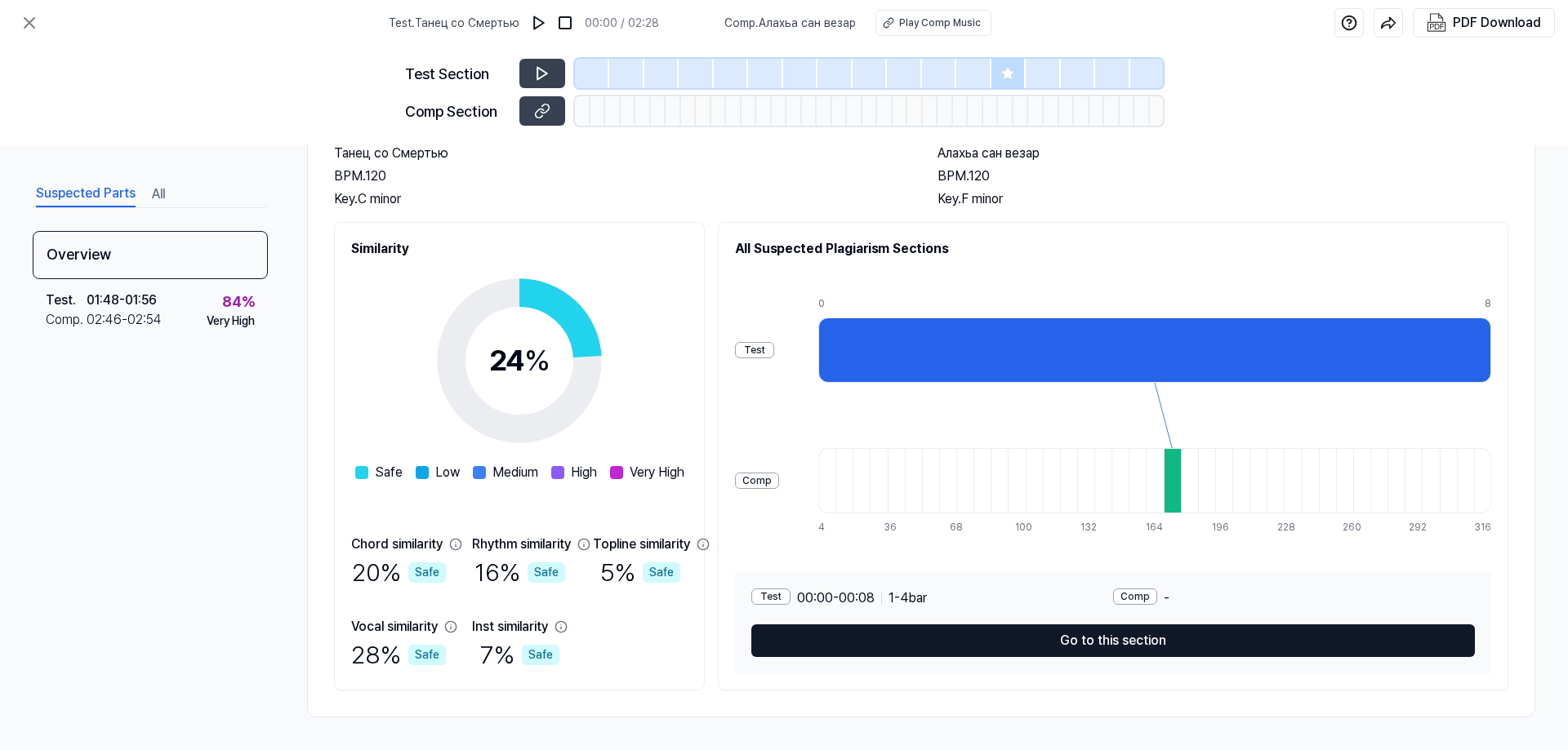
click at [1145, 645] on button "Go to this section" at bounding box center [1113, 640] width 724 height 33
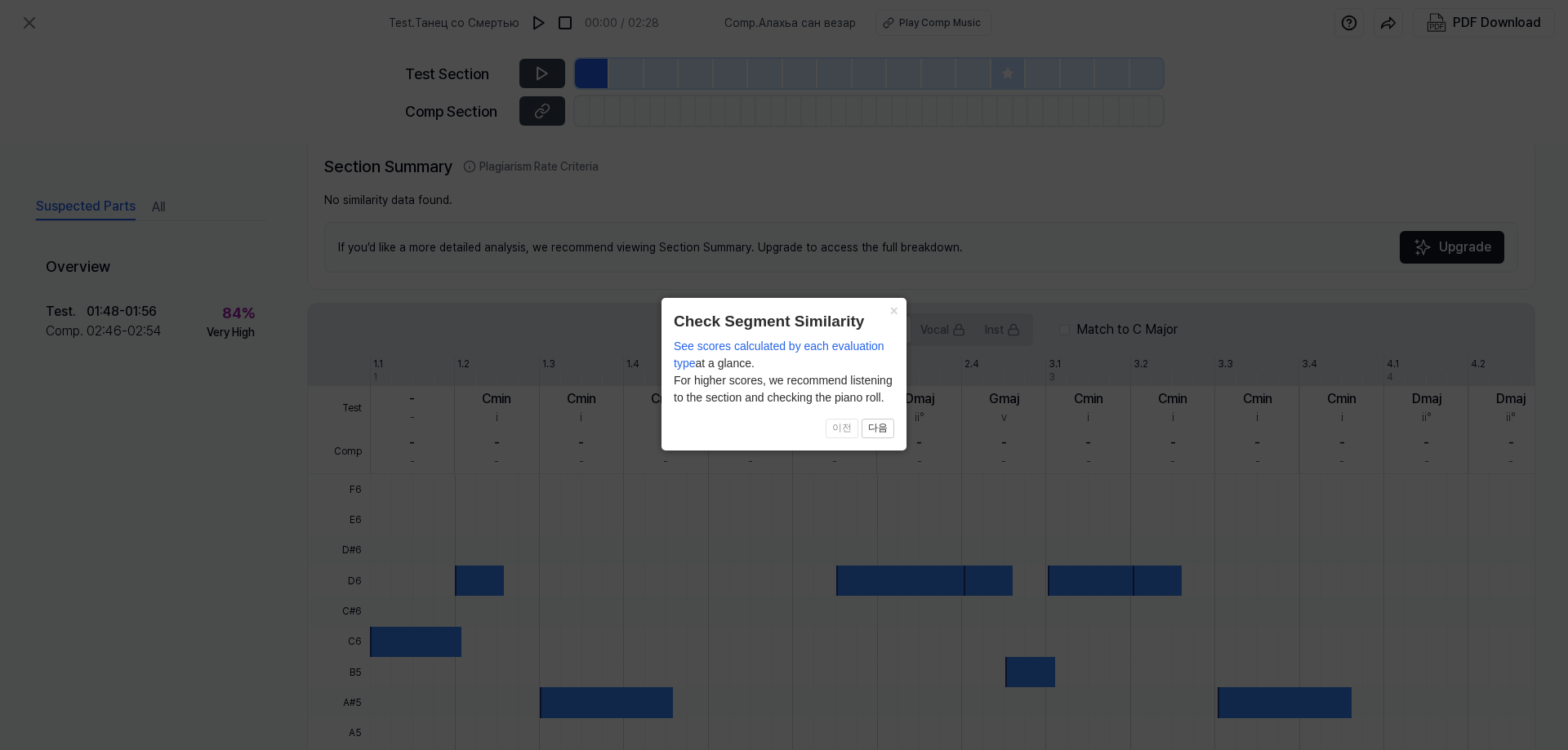
scroll to position [333, 0]
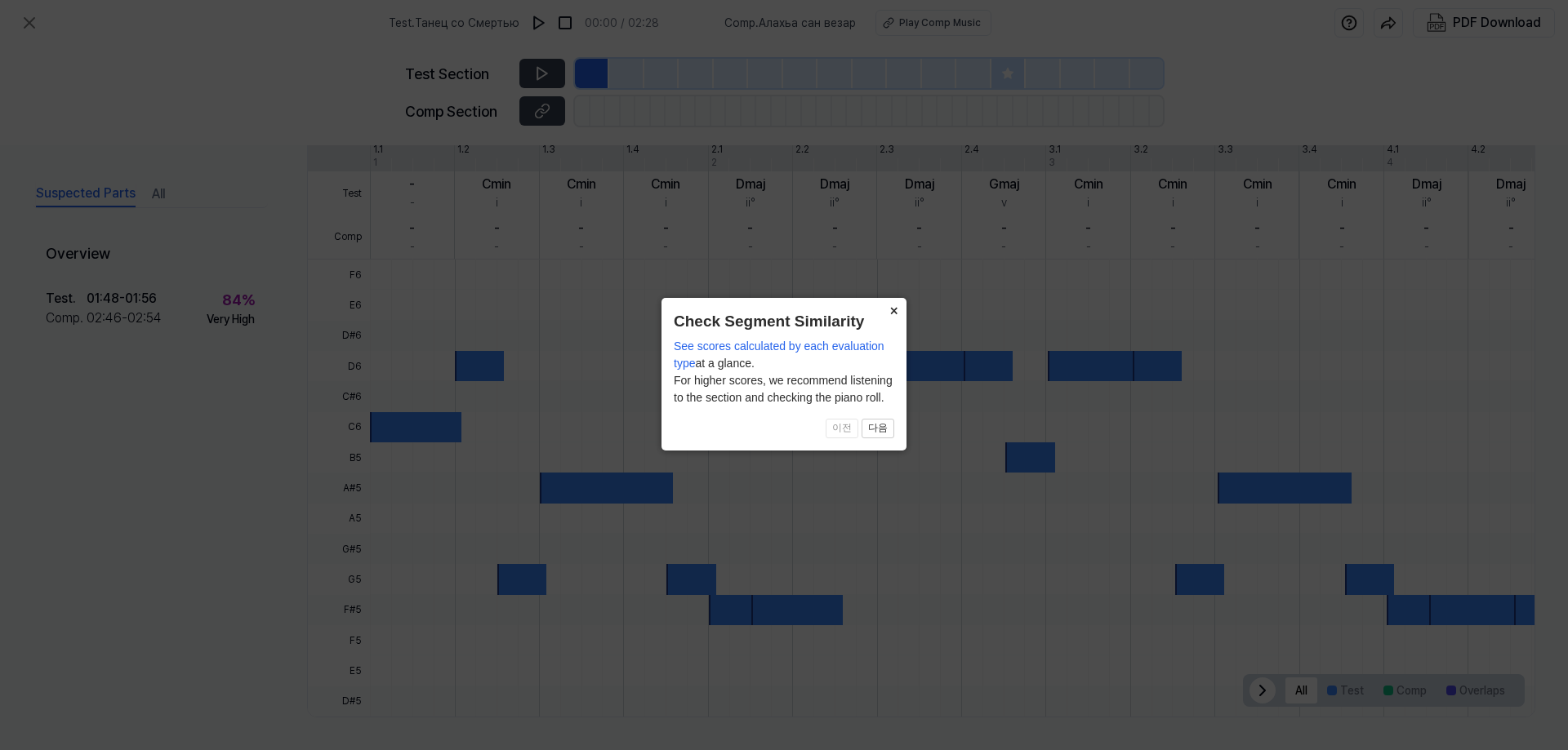
click at [893, 315] on button "×" at bounding box center [893, 308] width 26 height 23
